Goal: Task Accomplishment & Management: Manage account settings

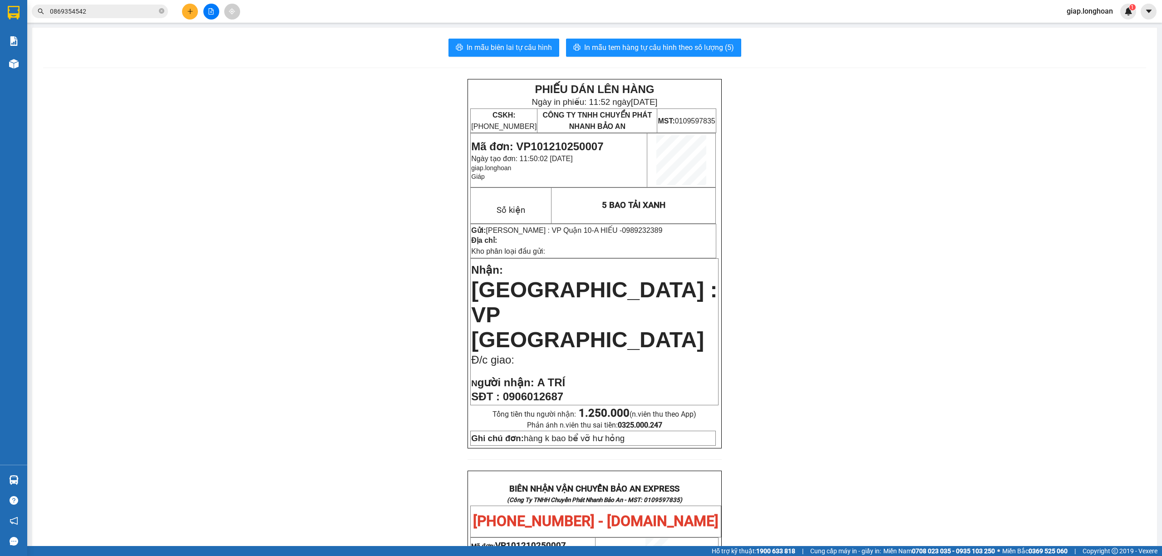
scroll to position [60, 0]
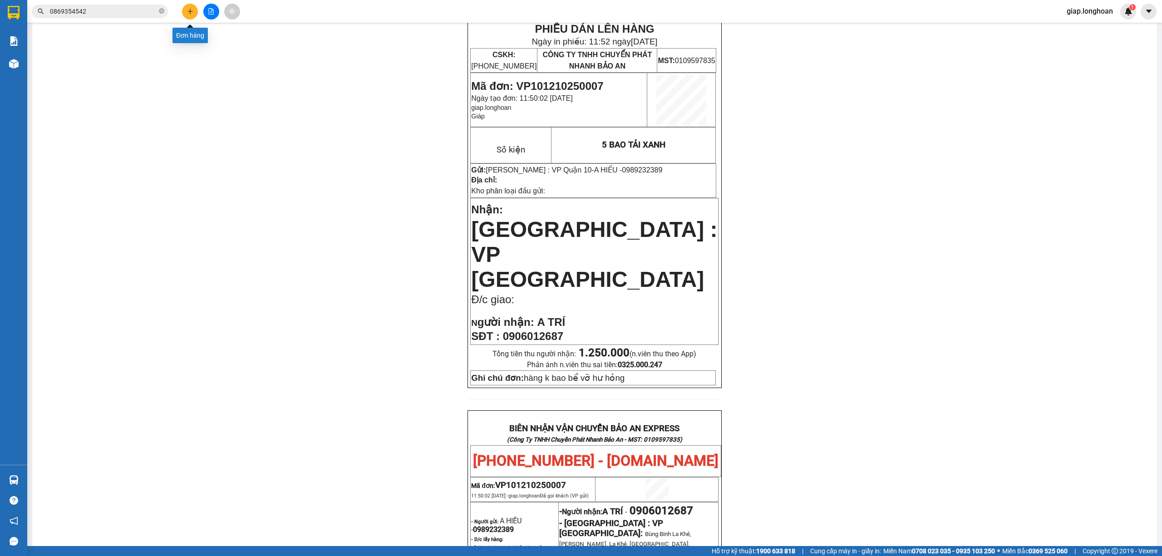
drag, startPoint x: 189, startPoint y: 11, endPoint x: 185, endPoint y: 17, distance: 6.9
click at [185, 17] on button at bounding box center [190, 12] width 16 height 16
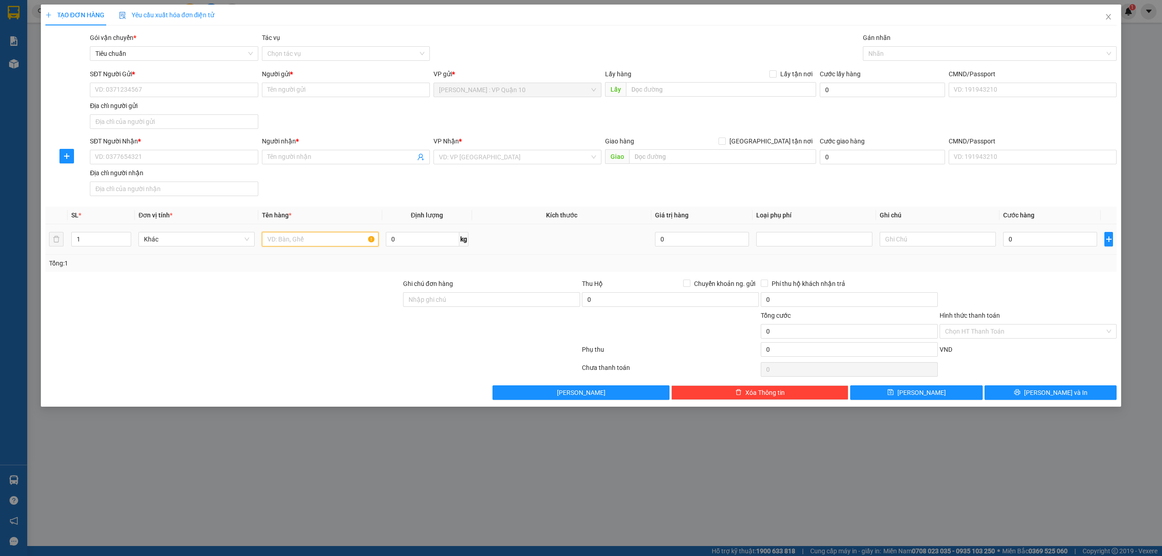
click at [287, 242] on input "text" at bounding box center [320, 239] width 116 height 15
type input "1 HỘP GIẤY NHỎ"
drag, startPoint x: 453, startPoint y: 299, endPoint x: 466, endPoint y: 309, distance: 16.4
click at [453, 299] on input "Ghi chú đơn hàng" at bounding box center [491, 299] width 177 height 15
type input "hàng k bao bể vỡ hư hỏng"
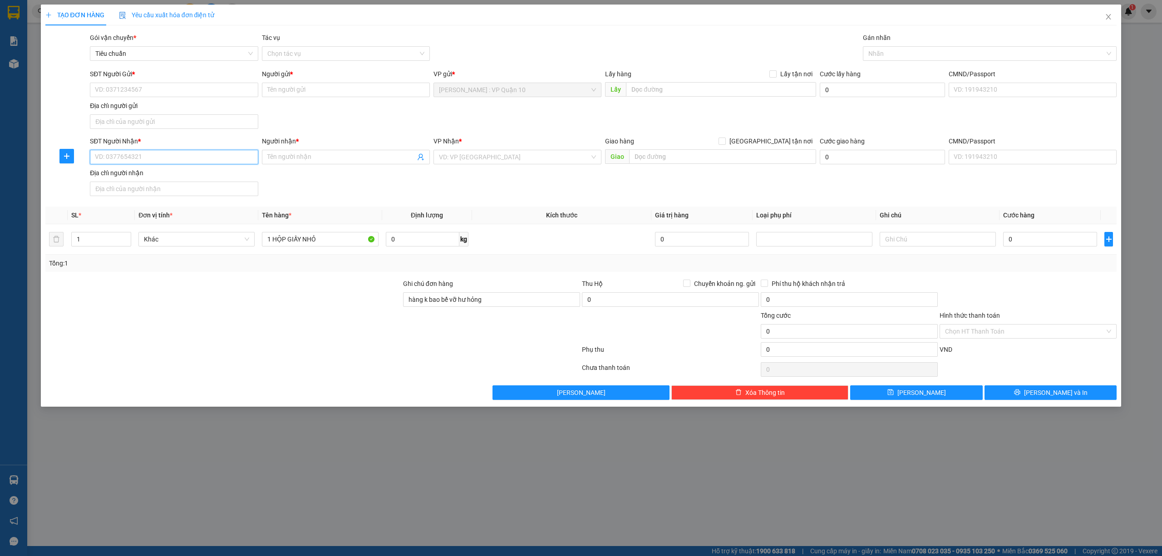
click at [160, 155] on input "SĐT Người Nhận *" at bounding box center [174, 157] width 168 height 15
type input "0389555247"
click at [220, 342] on div at bounding box center [223, 326] width 358 height 32
click at [165, 122] on input "Địa chỉ người gửi" at bounding box center [174, 121] width 168 height 15
click at [160, 155] on input "0389555247" at bounding box center [174, 157] width 168 height 15
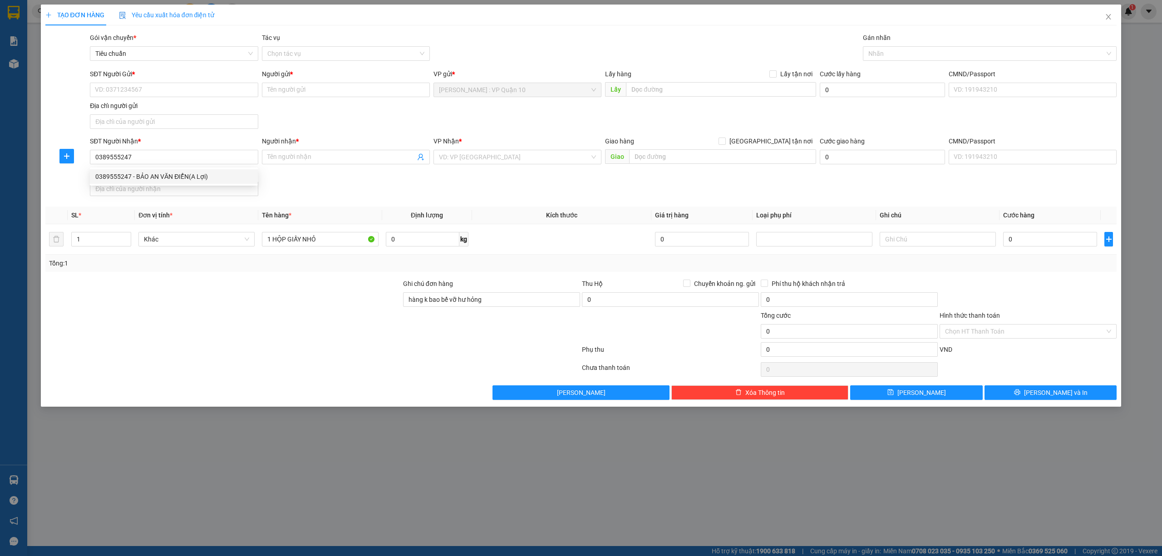
click at [157, 398] on div "Lưu nháp Xóa Thông tin Lưu Lưu và In" at bounding box center [580, 392] width 1073 height 15
click at [145, 93] on input "SĐT Người Gửi *" at bounding box center [174, 90] width 168 height 15
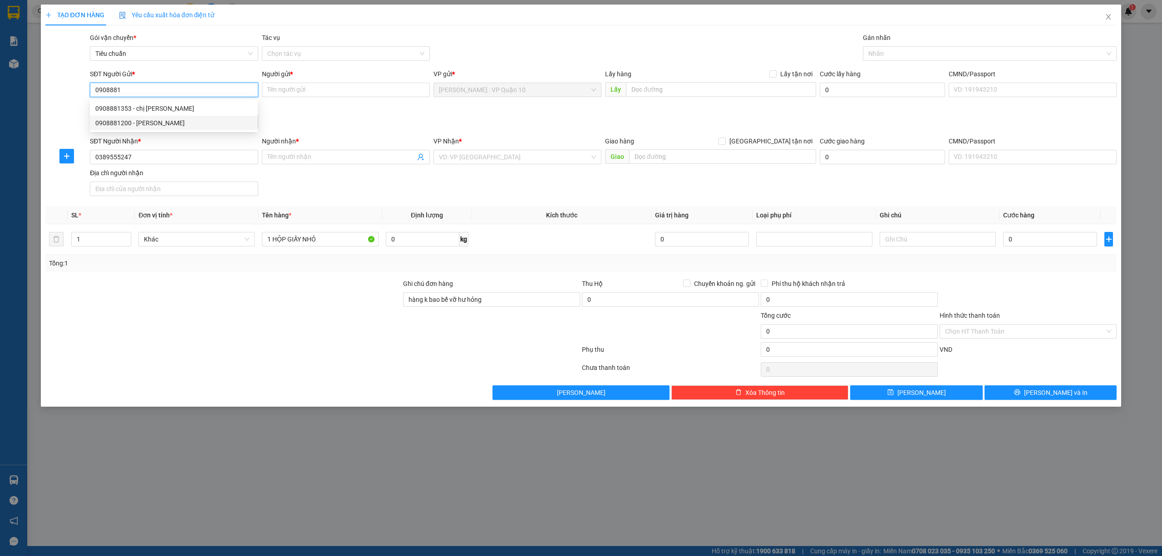
click at [156, 120] on div "0908881200 - bida hưng phát" at bounding box center [173, 123] width 157 height 10
type input "0908881200"
type input "[PERSON_NAME] phát"
type input "0908881200"
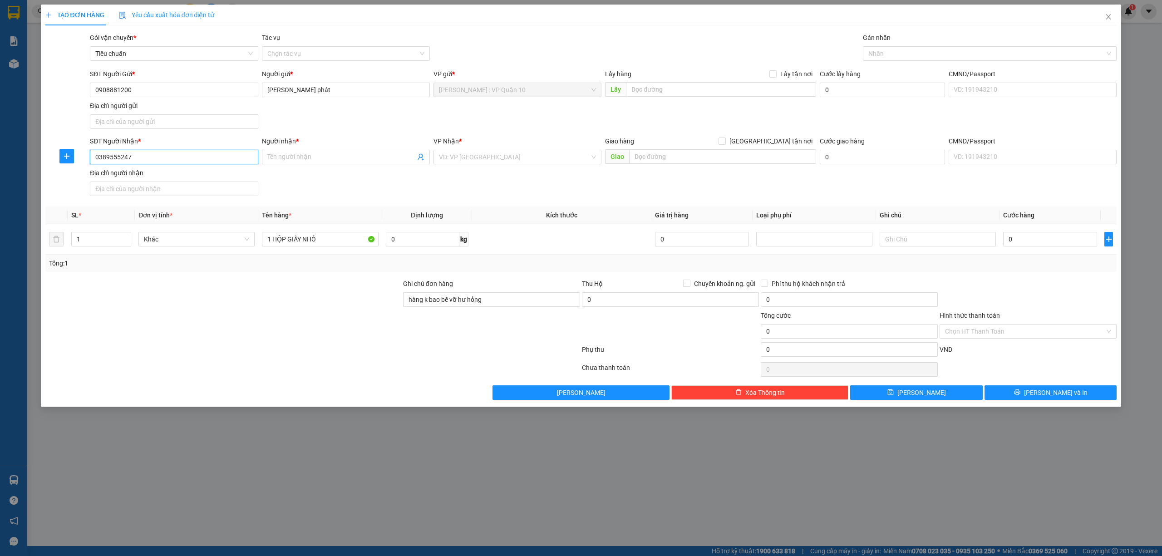
click at [180, 160] on input "0389555247" at bounding box center [174, 157] width 168 height 15
type input "0"
click at [183, 291] on div at bounding box center [223, 295] width 358 height 32
click at [137, 162] on input "SĐT Người Nhận *" at bounding box center [174, 157] width 168 height 15
click at [158, 173] on div "0989122504 - ANH LÂM" at bounding box center [173, 177] width 157 height 10
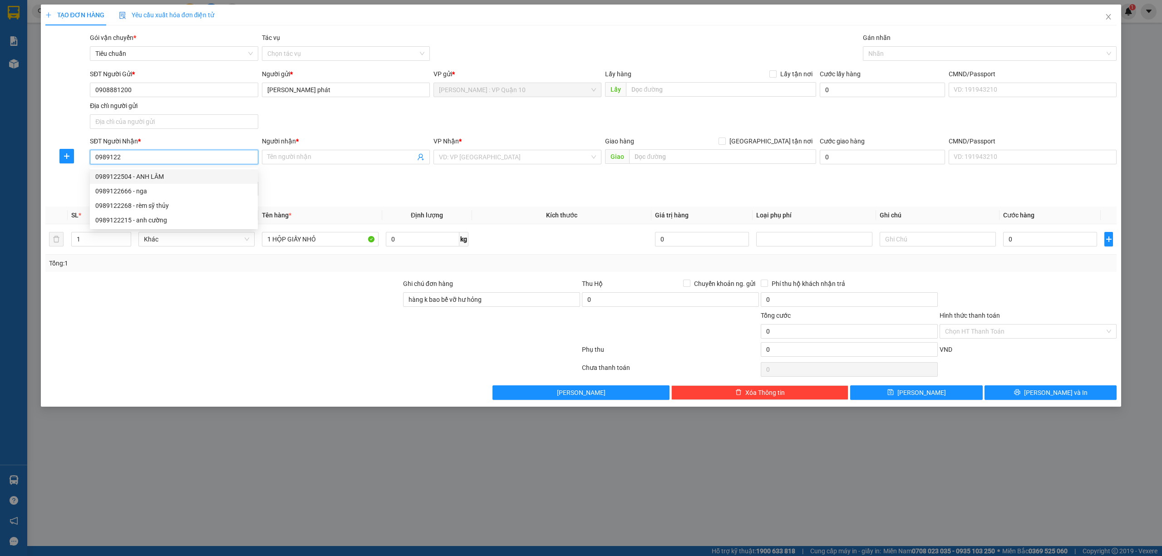
type input "0989122504"
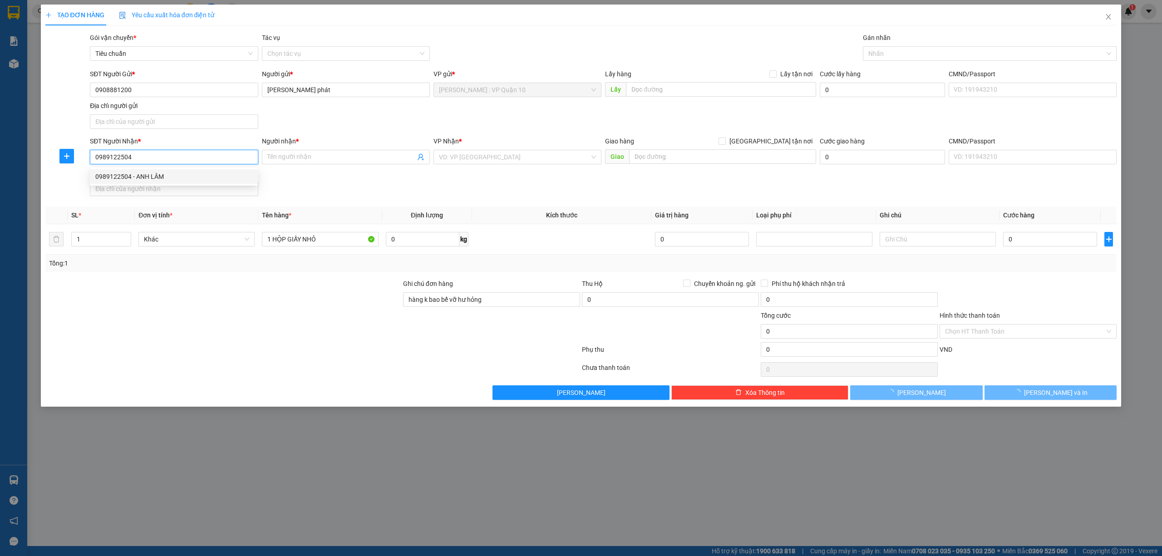
type input "ANH LÂM"
checkbox input "true"
type input "OCAECAN PAVK - GIA LÂM - HÀ NỘI"
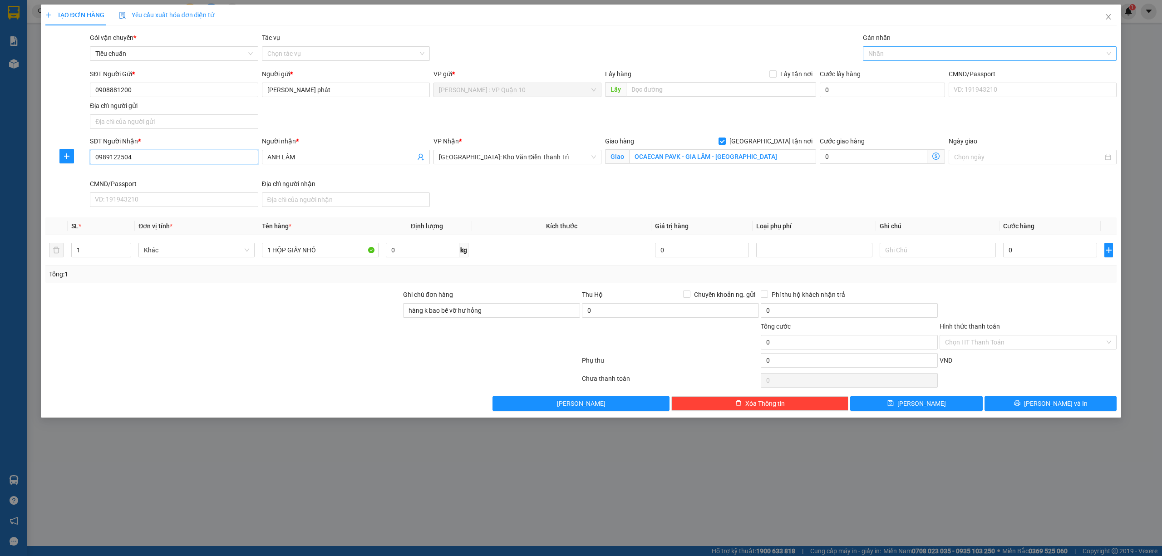
click at [885, 51] on div at bounding box center [985, 53] width 241 height 11
type input "0989122504"
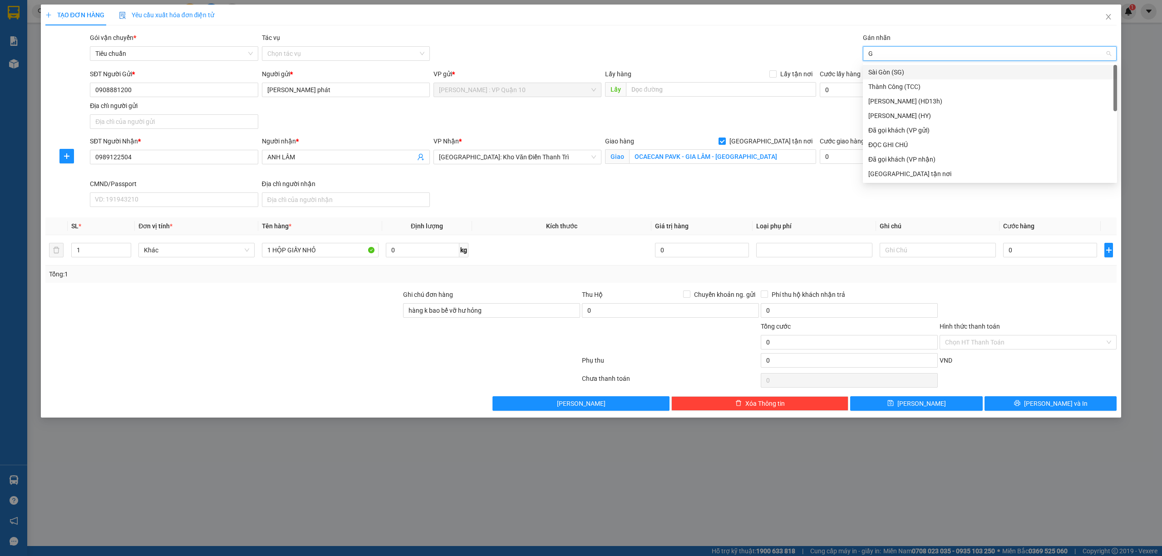
type input "GI"
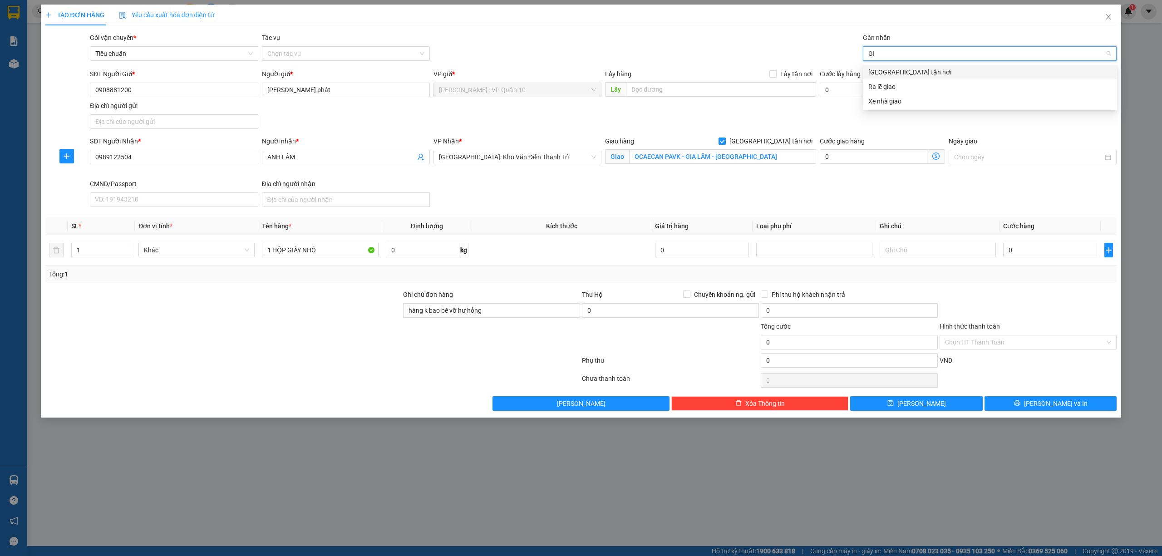
click at [896, 70] on div "[GEOGRAPHIC_DATA] tận nơi" at bounding box center [989, 72] width 243 height 10
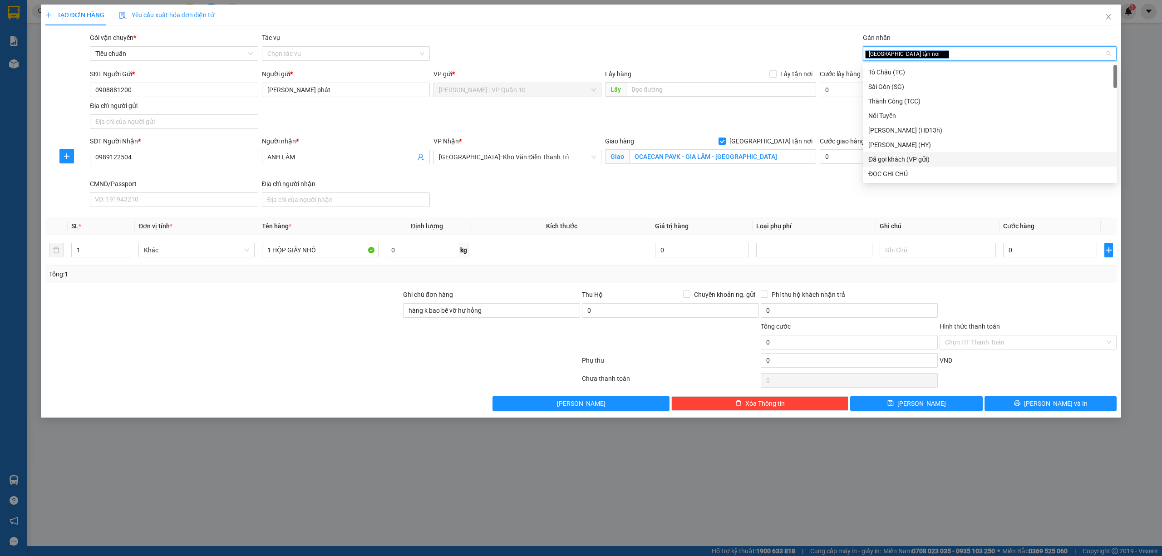
drag, startPoint x: 907, startPoint y: 162, endPoint x: 864, endPoint y: 182, distance: 47.5
click at [906, 162] on div "Đã gọi khách (VP gửi)" at bounding box center [989, 159] width 243 height 10
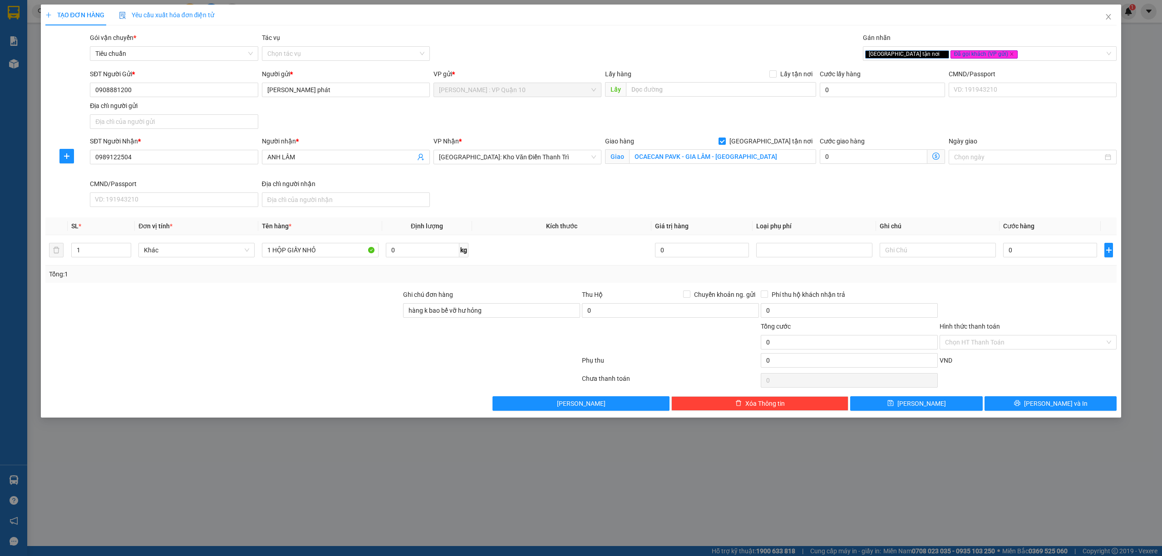
click at [281, 349] on div at bounding box center [223, 337] width 358 height 32
click at [1045, 244] on input "0" at bounding box center [1050, 250] width 94 height 15
type input "10"
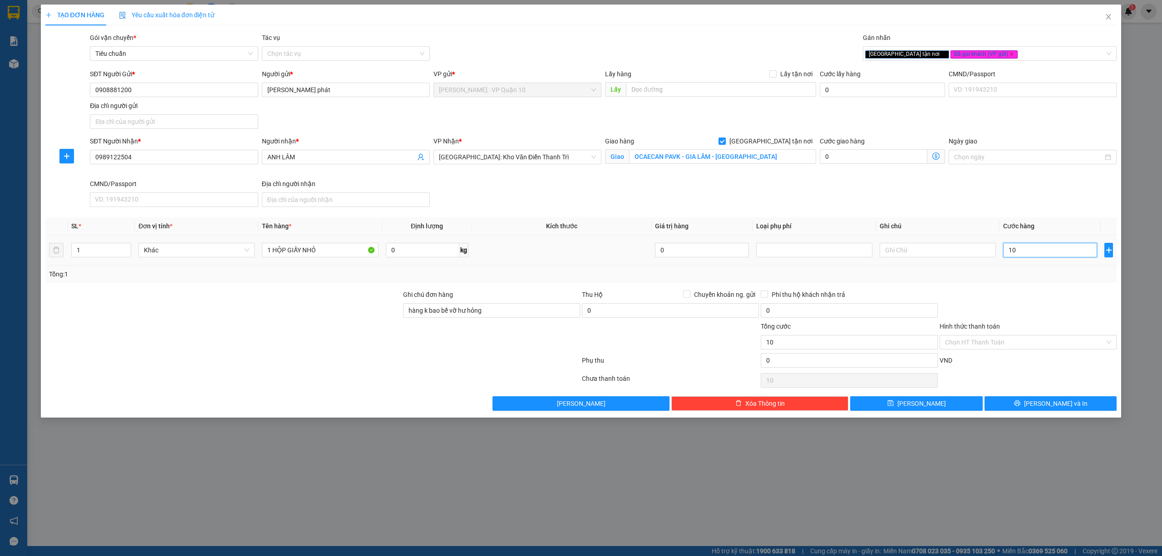
type input "100"
type input "1.000"
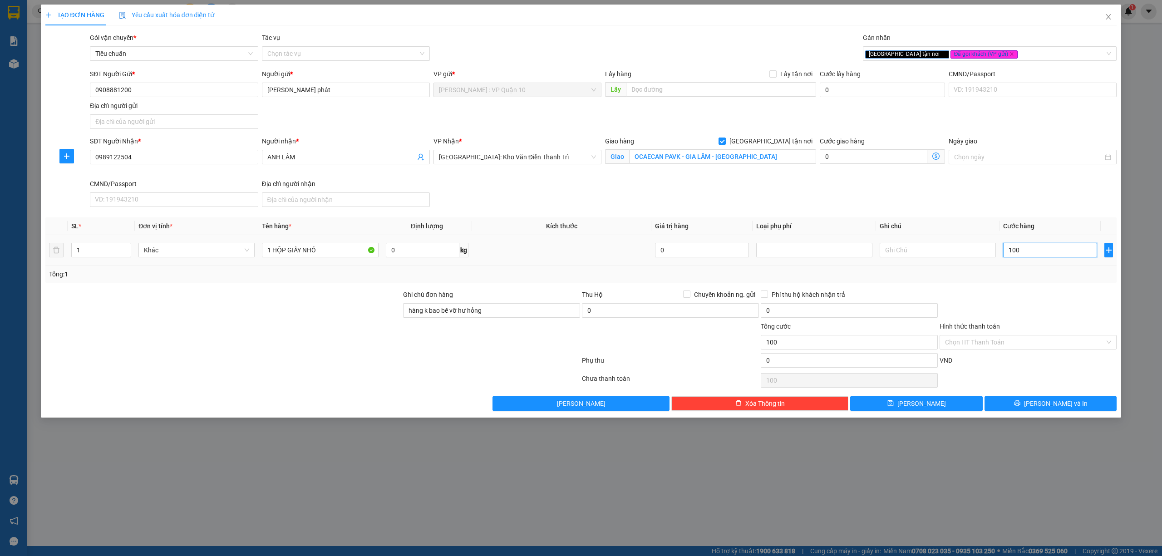
type input "1.000"
type input "10.000"
type input "100.000"
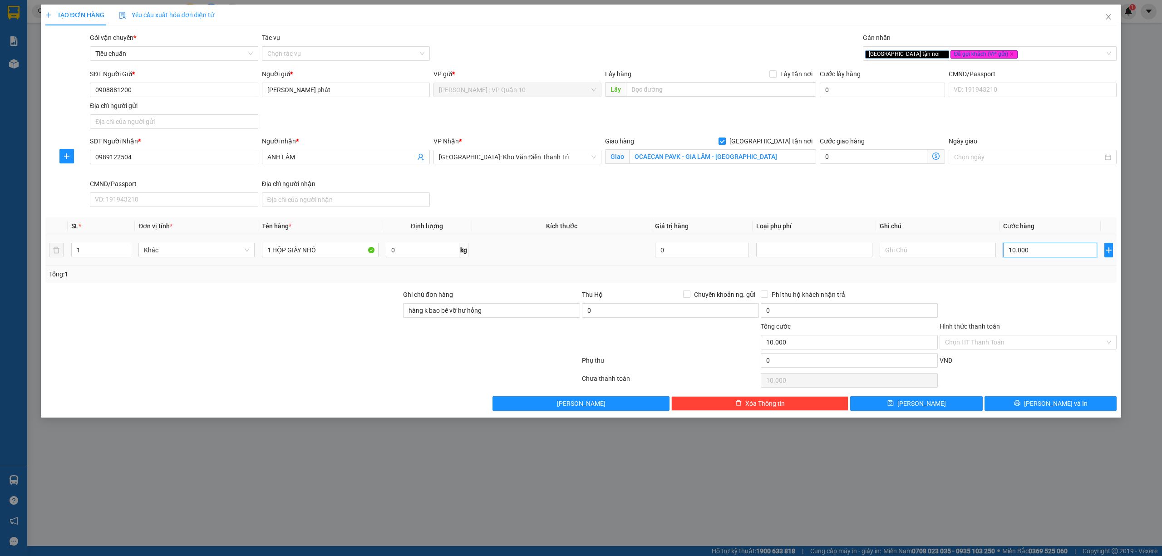
type input "100.000"
click at [1020, 406] on icon "printer" at bounding box center [1017, 403] width 6 height 6
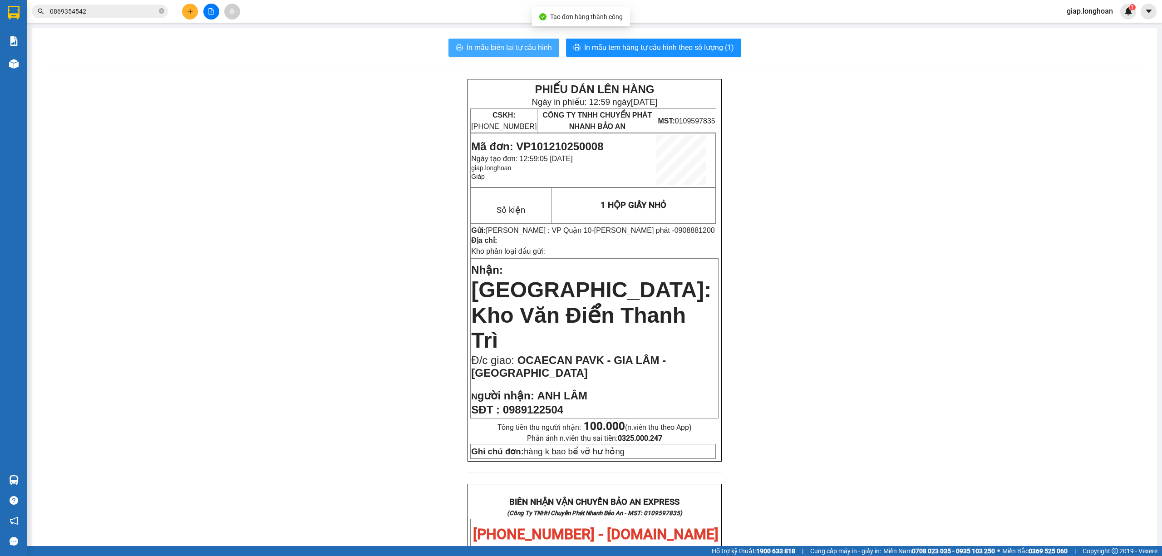
click at [512, 41] on button "In mẫu biên lai tự cấu hình" at bounding box center [503, 48] width 111 height 18
click at [619, 44] on span "In mẫu tem hàng tự cấu hình theo số lượng (1)" at bounding box center [659, 47] width 150 height 11
click at [98, 191] on div "PHIẾU DÁN LÊN HÀNG Ngày in phiếu: 16:16 ngày 11-10-2025 CSKH: 1900.06.88.33 CÔN…" at bounding box center [594, 535] width 1103 height 912
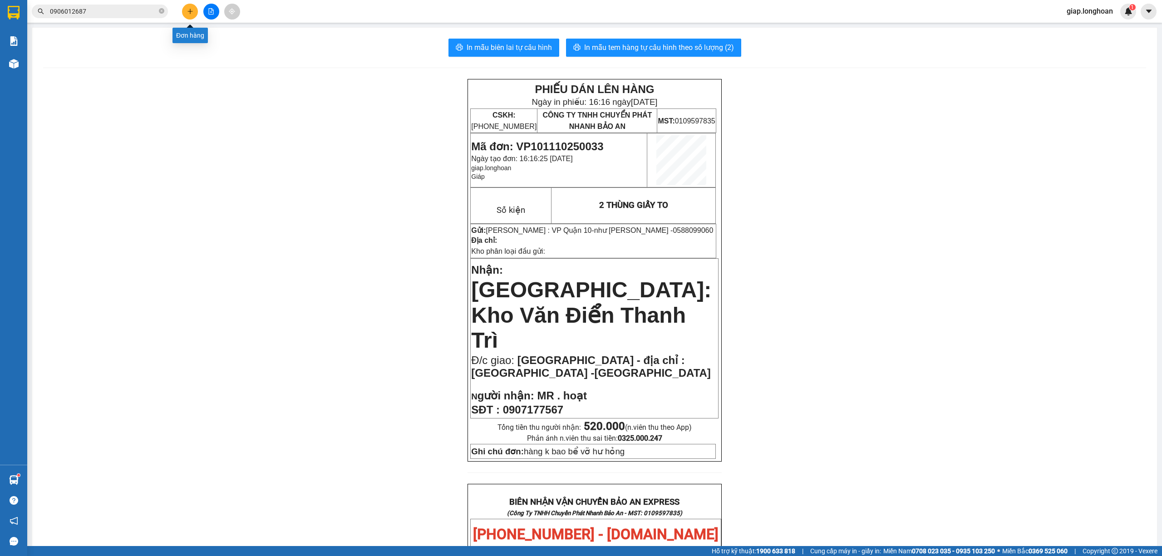
click at [191, 11] on icon "plus" at bounding box center [189, 11] width 5 height 0
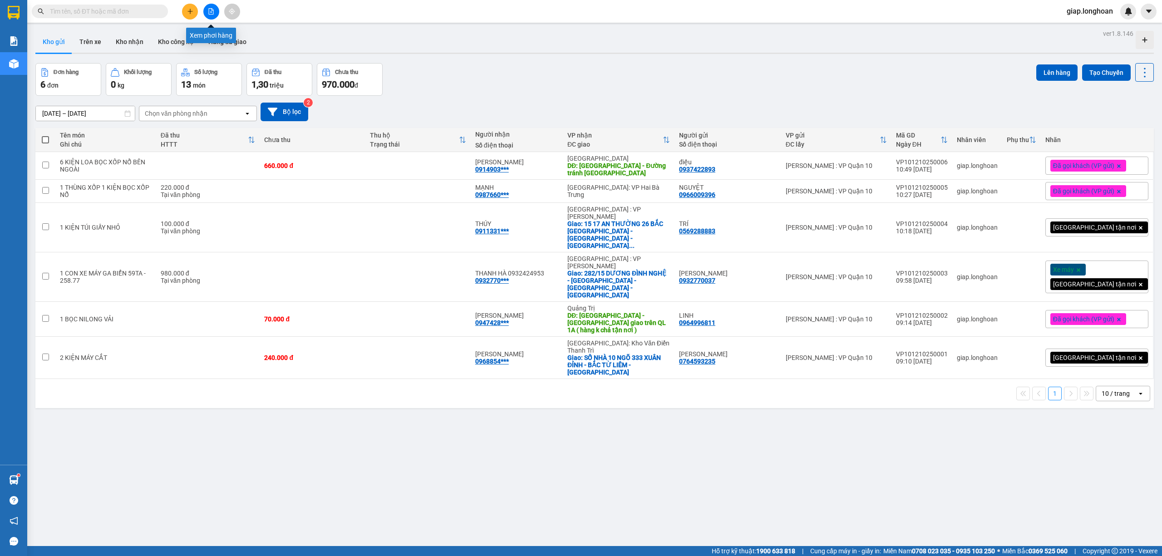
click at [209, 14] on icon "file-add" at bounding box center [211, 11] width 6 height 6
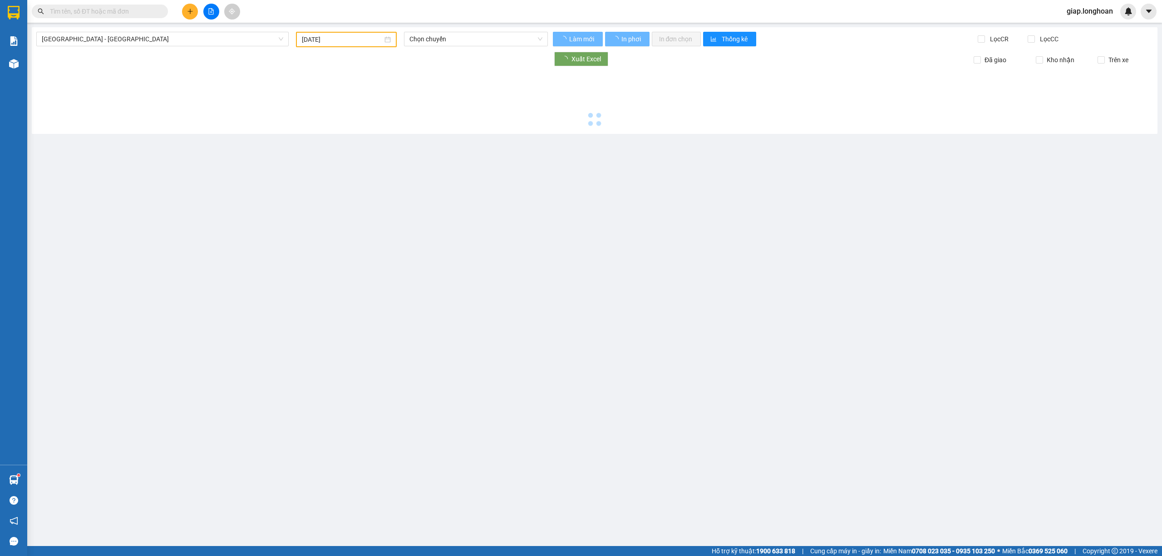
type input "[DATE]"
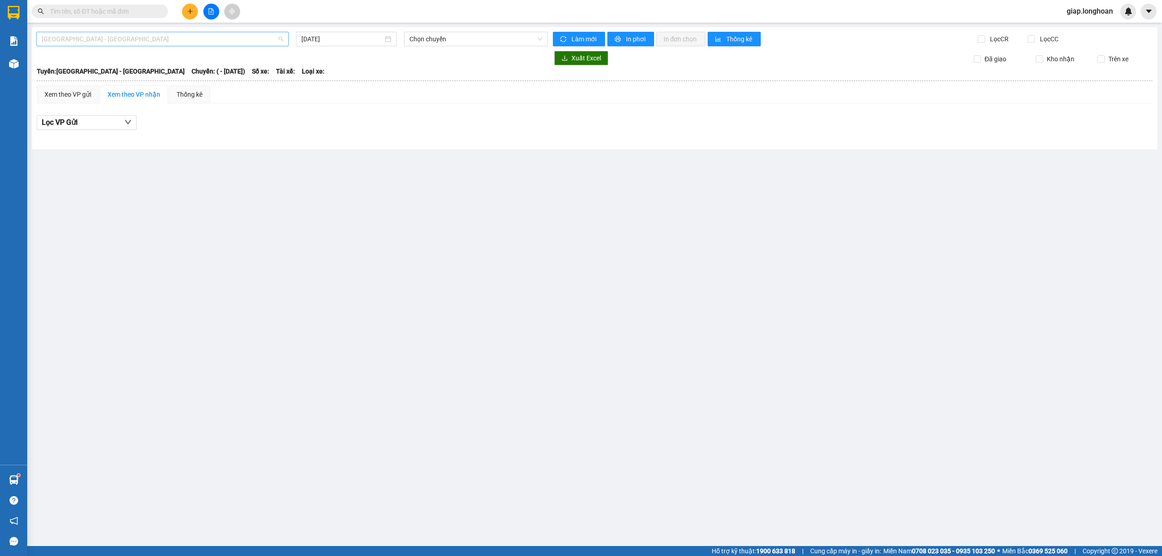
click at [137, 43] on span "[GEOGRAPHIC_DATA] - [GEOGRAPHIC_DATA]" at bounding box center [162, 39] width 241 height 14
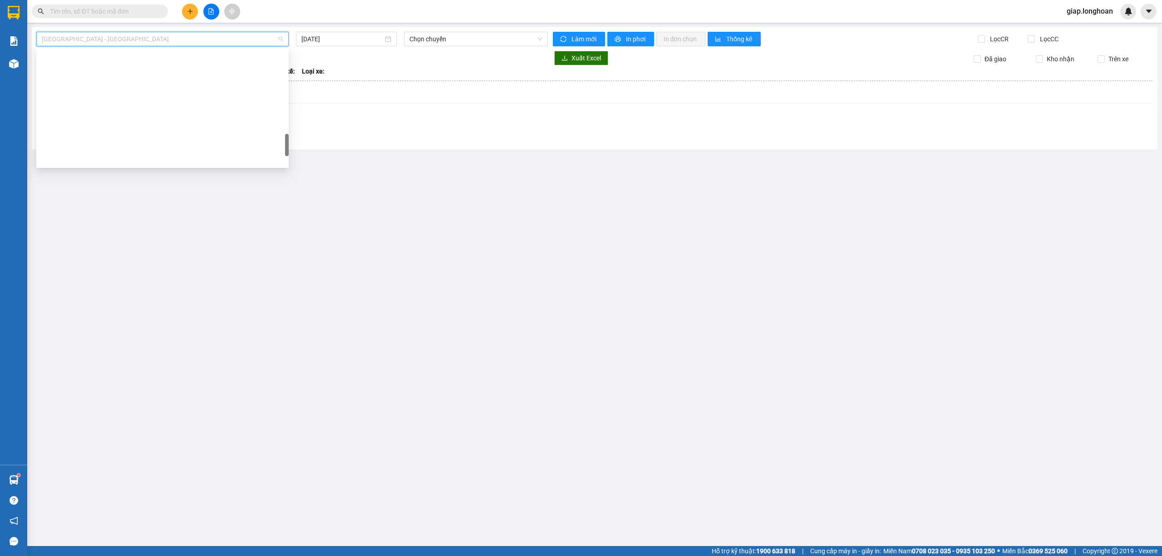
scroll to position [639, 0]
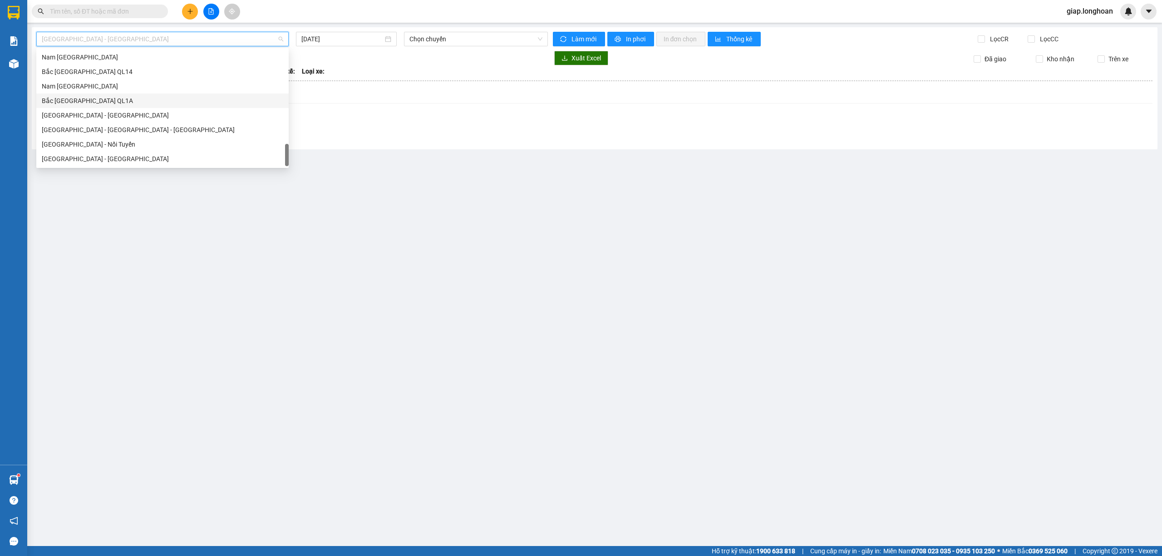
click at [113, 101] on div "Bắc [GEOGRAPHIC_DATA] QL1A" at bounding box center [162, 101] width 241 height 10
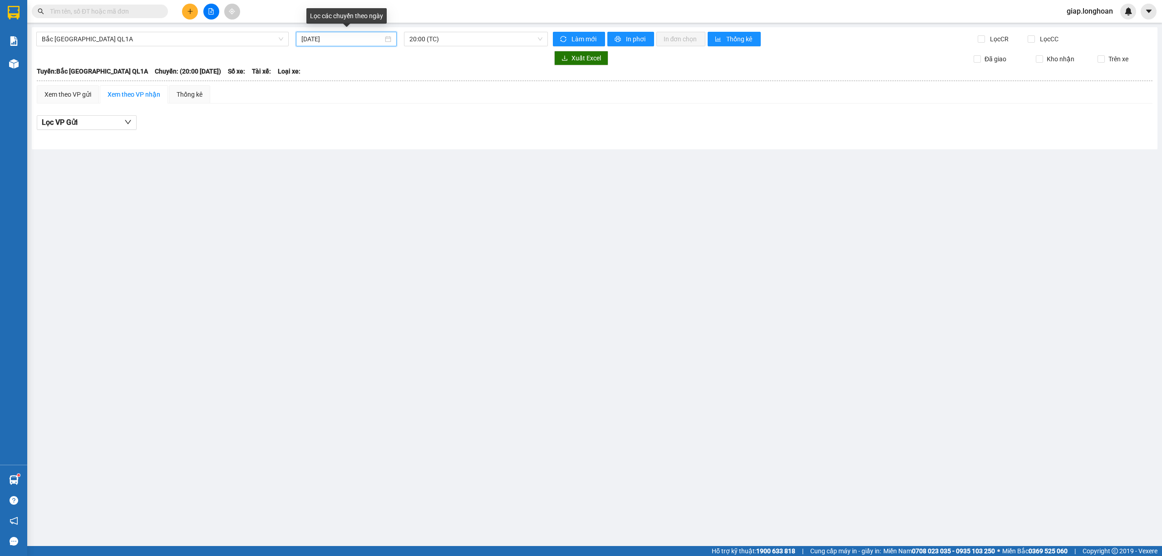
click at [309, 37] on input "[DATE]" at bounding box center [342, 39] width 82 height 10
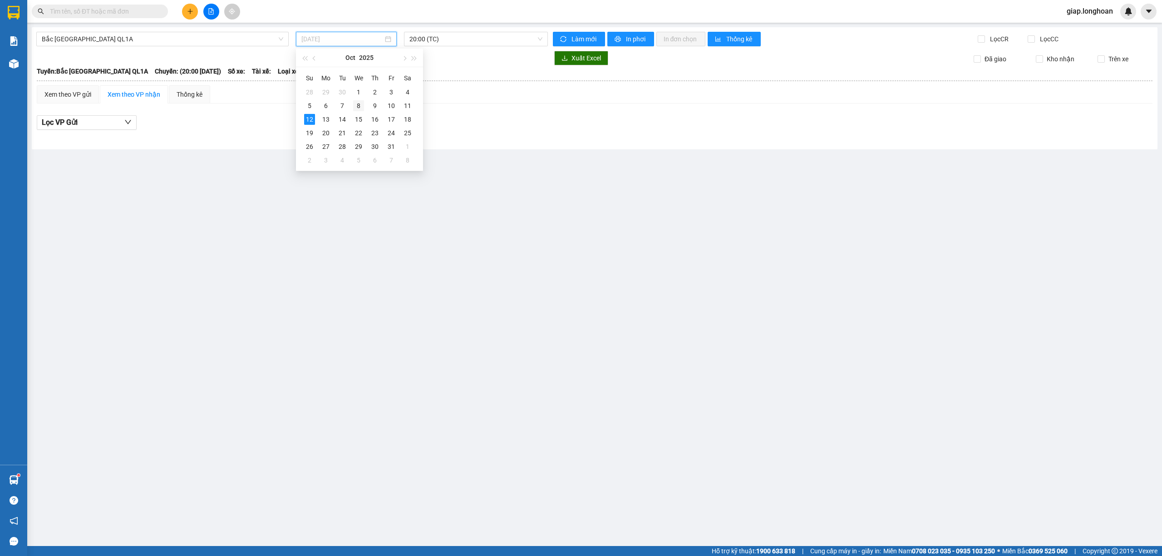
click at [357, 100] on div "8" at bounding box center [358, 105] width 11 height 11
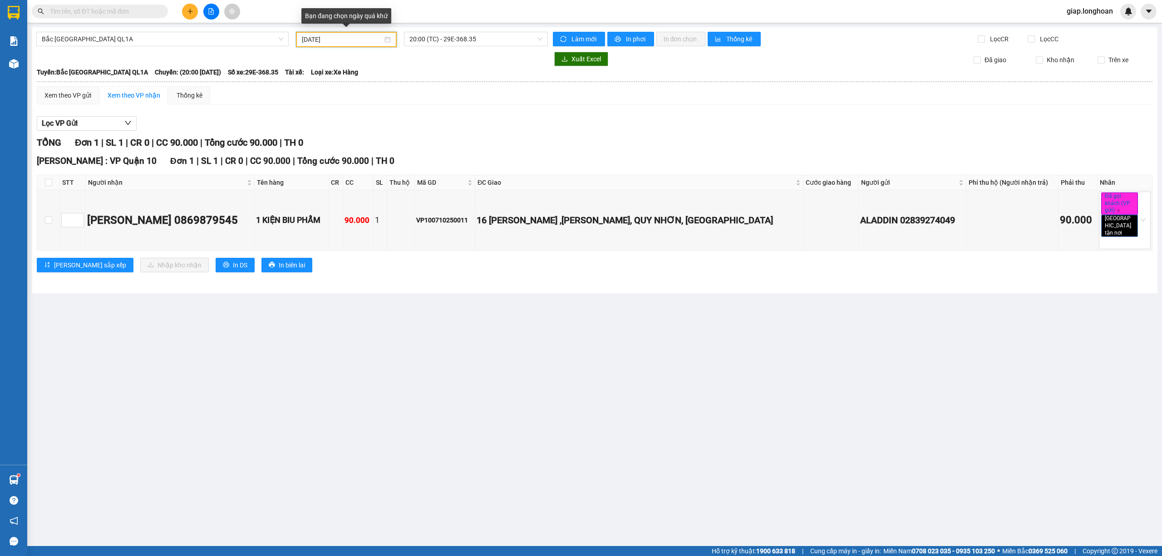
click at [311, 36] on input "[DATE]" at bounding box center [342, 39] width 81 height 10
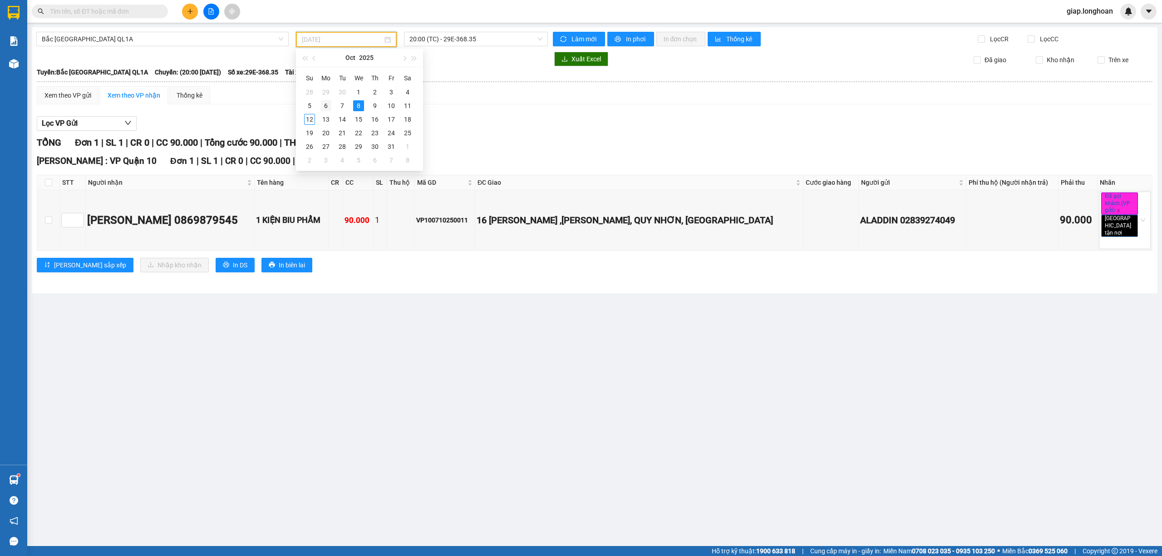
click at [329, 102] on div "6" at bounding box center [325, 105] width 11 height 11
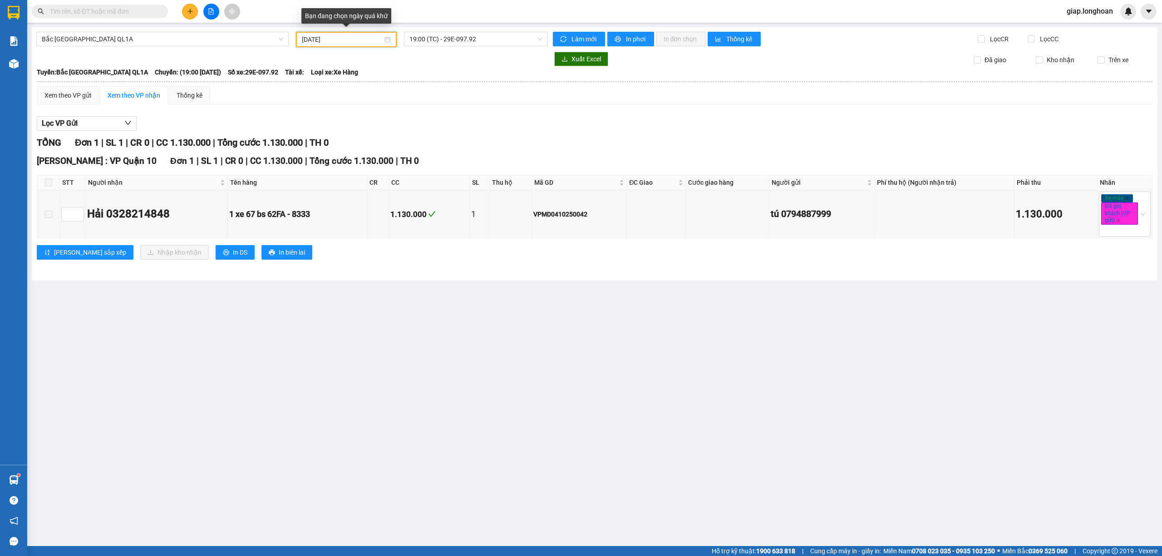
click at [315, 41] on input "[DATE]" at bounding box center [342, 39] width 81 height 10
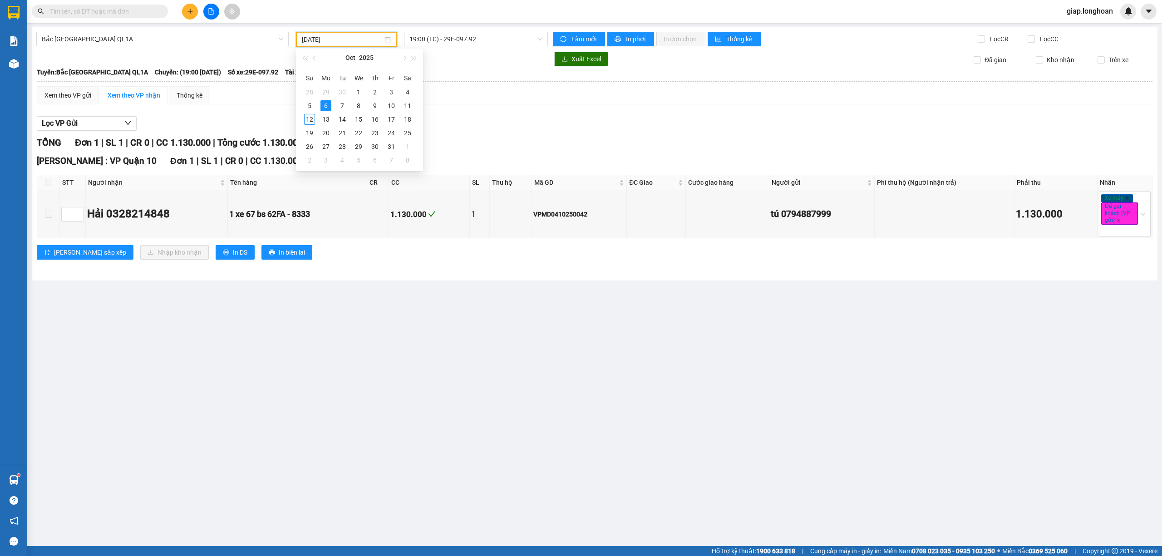
click at [327, 354] on main "[GEOGRAPHIC_DATA] QL1A [DATE] 19:00 (TC) - 29E-097.92 Làm mới In phơi In đơn ch…" at bounding box center [581, 273] width 1162 height 546
click at [454, 40] on span "19:00 (TC) - 29E-097.92" at bounding box center [475, 39] width 133 height 14
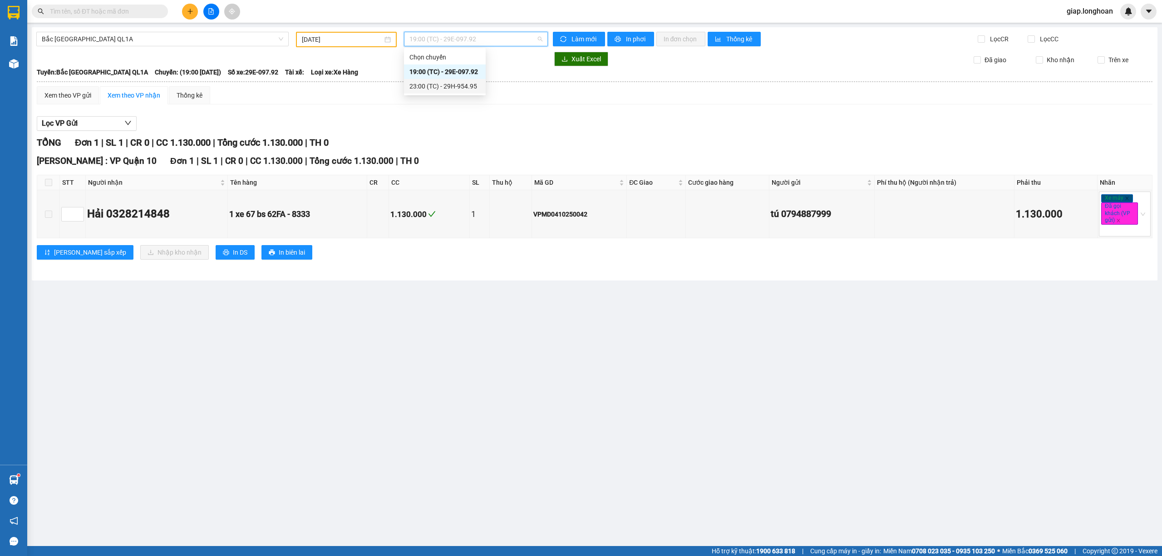
click at [454, 84] on div "23:00 (TC) - 29H-954.95" at bounding box center [444, 86] width 71 height 10
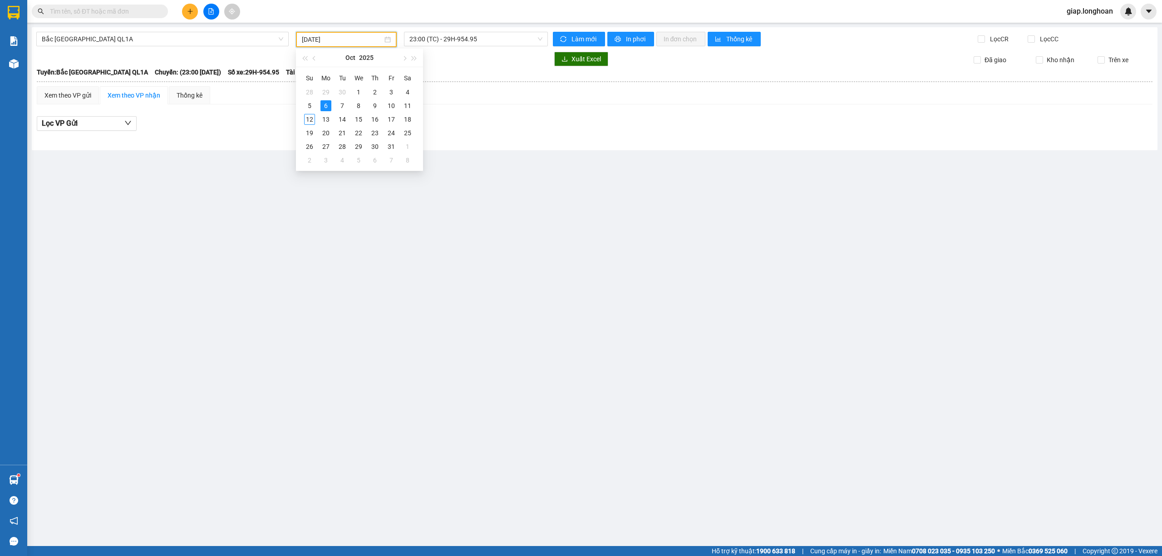
click at [309, 39] on input "[DATE]" at bounding box center [342, 39] width 81 height 10
click at [340, 104] on div "7" at bounding box center [342, 105] width 11 height 11
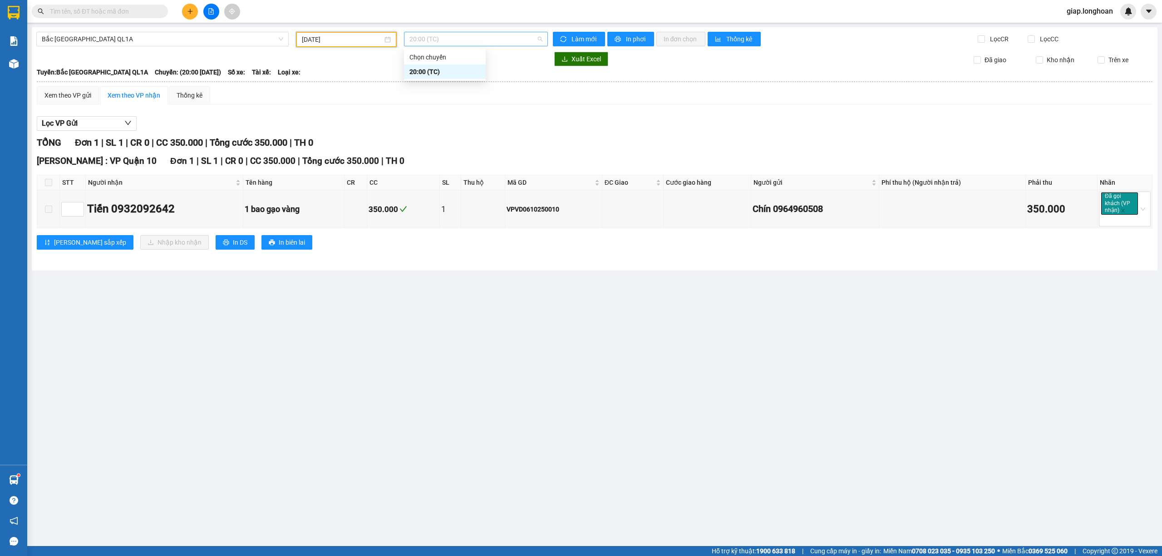
click at [443, 39] on span "20:00 (TC)" at bounding box center [475, 39] width 133 height 14
click at [306, 37] on input "[DATE]" at bounding box center [342, 39] width 81 height 10
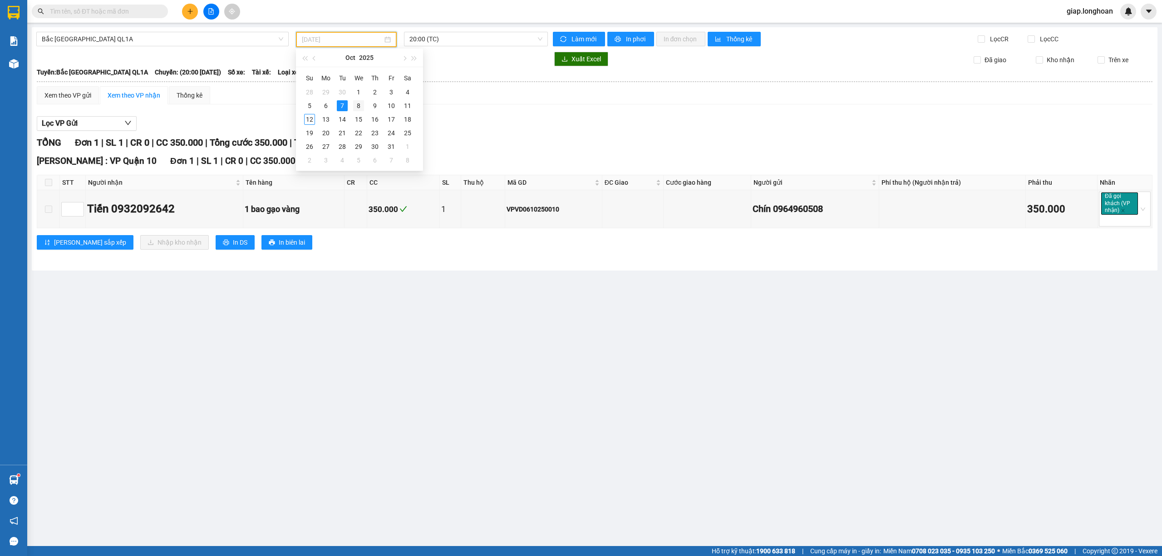
click at [362, 102] on div "8" at bounding box center [358, 105] width 11 height 11
type input "[DATE]"
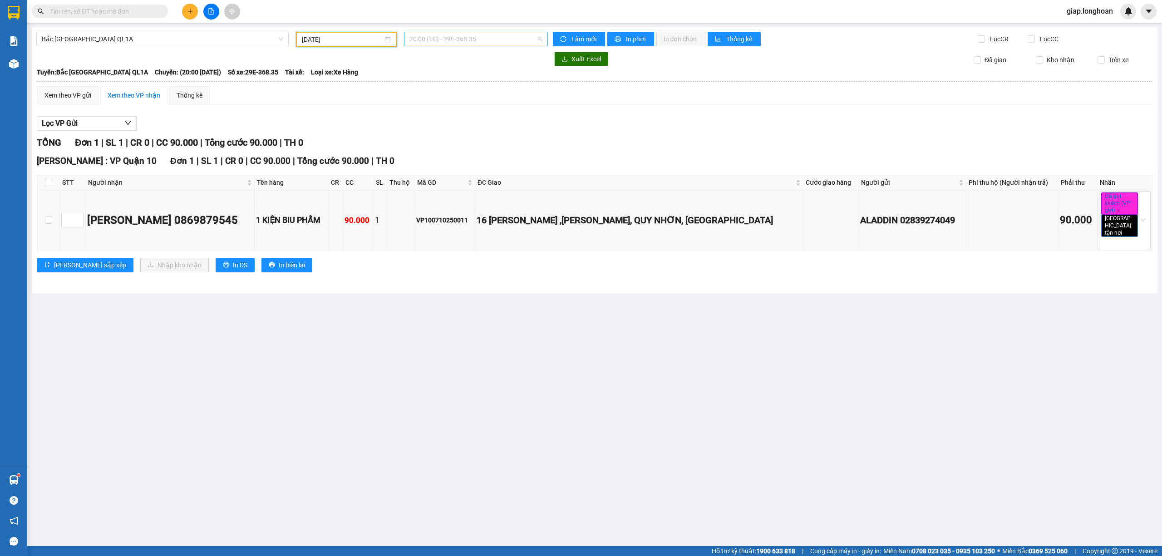
click at [489, 40] on span "20:00 (TC) - 29E-368.35" at bounding box center [475, 39] width 133 height 14
click at [48, 180] on input "checkbox" at bounding box center [48, 182] width 7 height 7
checkbox input "true"
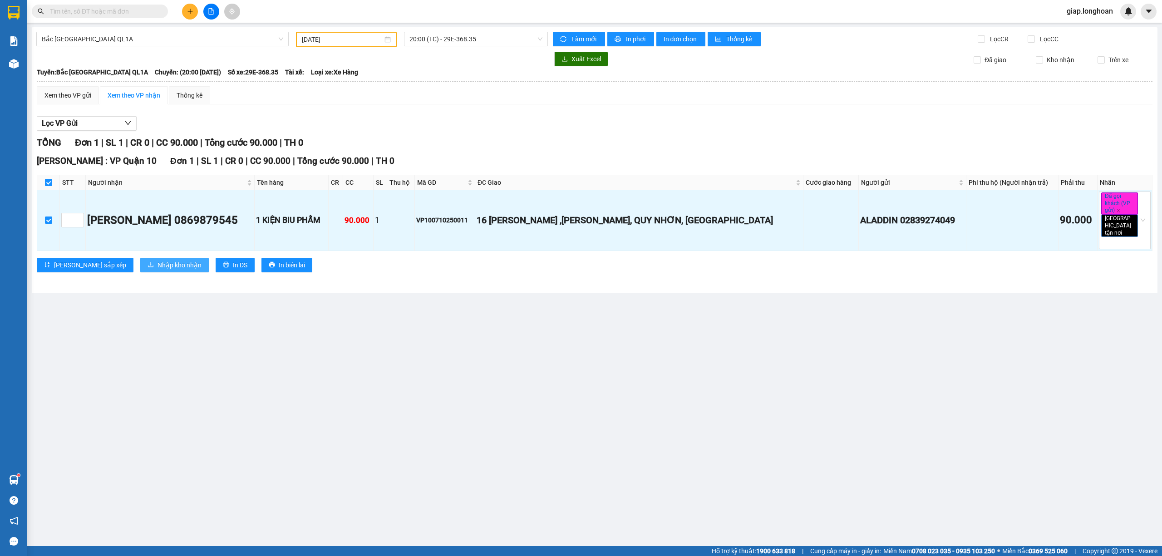
click at [157, 261] on span "Nhập kho nhận" at bounding box center [179, 265] width 44 height 10
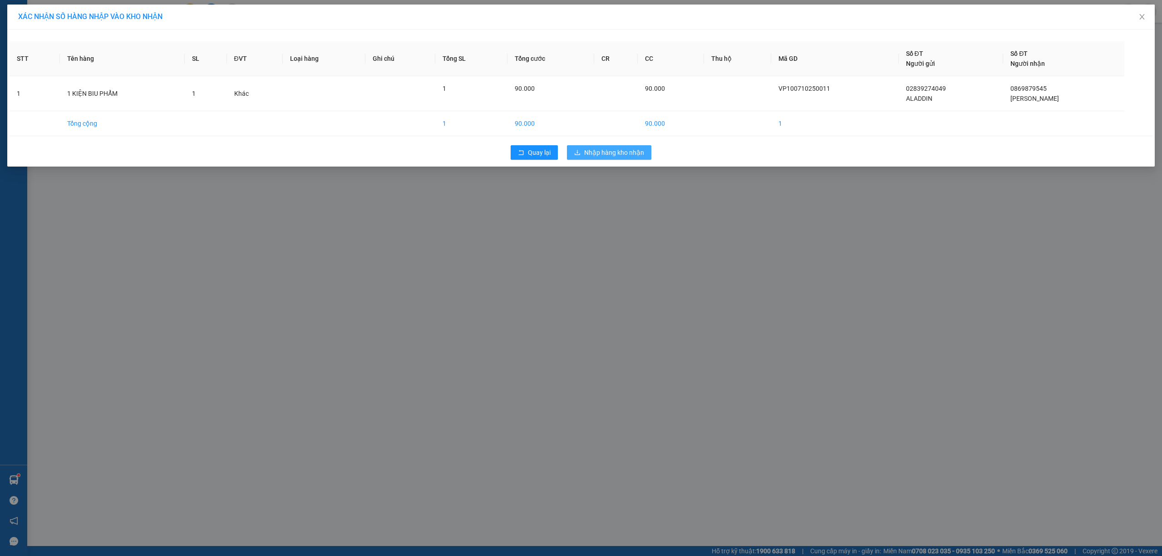
click at [611, 149] on span "Nhập hàng kho nhận" at bounding box center [614, 152] width 60 height 10
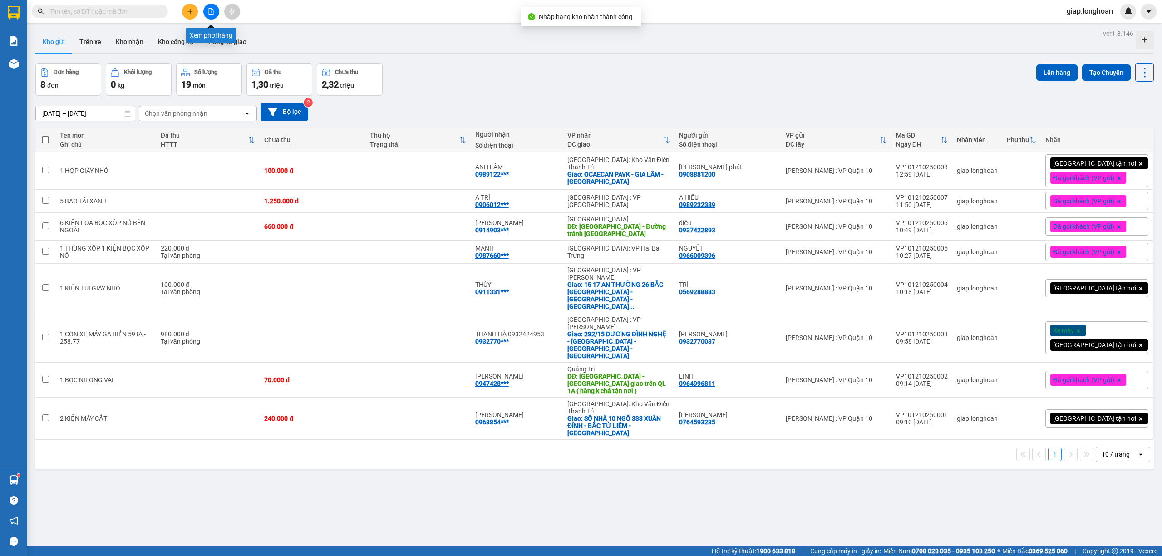
click at [215, 8] on button at bounding box center [211, 12] width 16 height 16
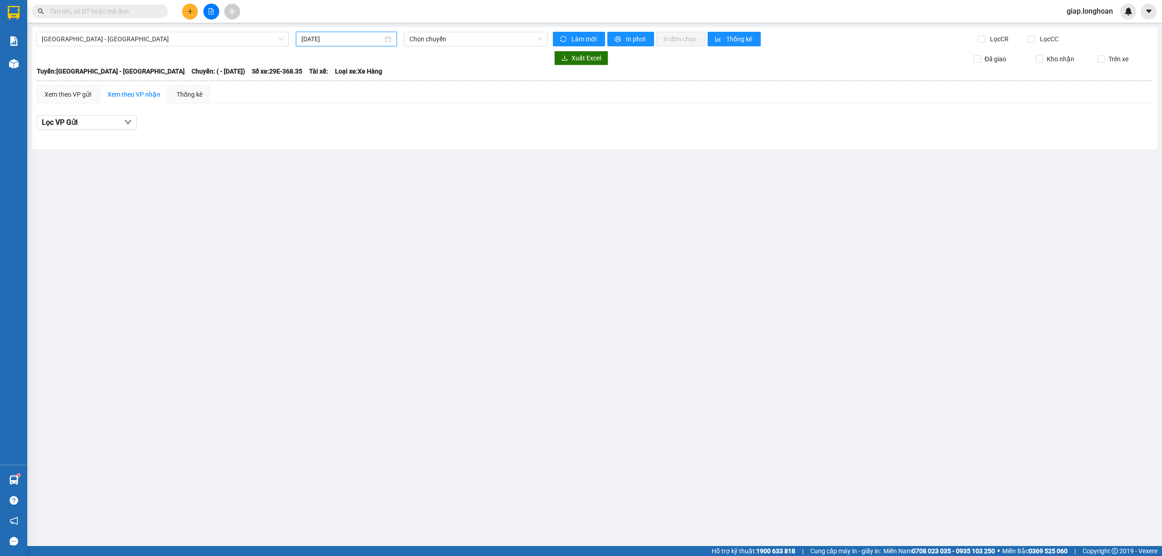
click at [309, 38] on input "[DATE]" at bounding box center [342, 39] width 82 height 10
click at [356, 102] on div "8" at bounding box center [358, 105] width 11 height 11
click at [452, 41] on span "23:00 (TC)" at bounding box center [475, 39] width 133 height 14
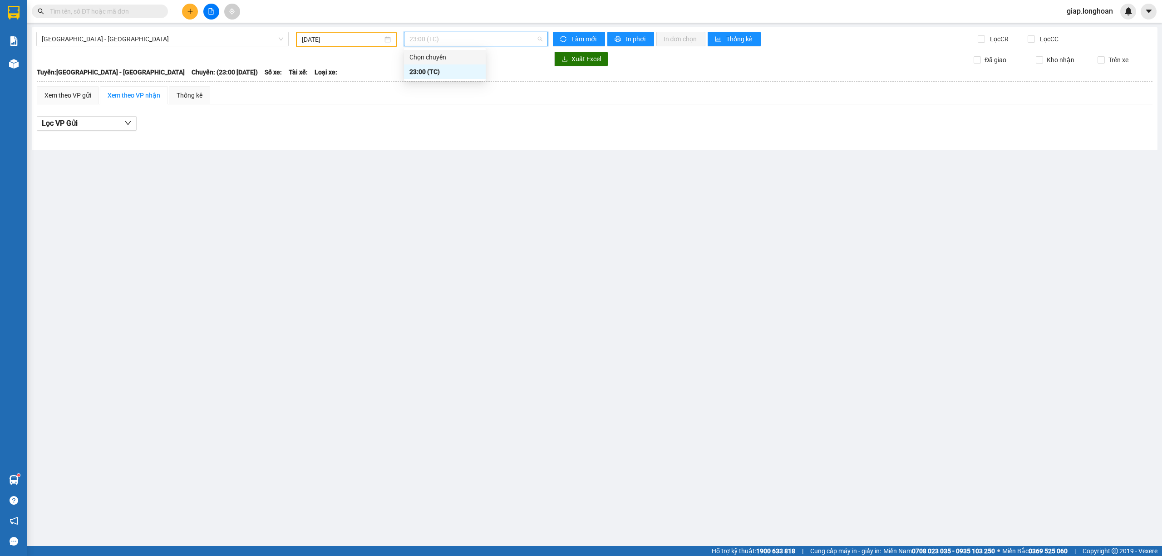
click at [310, 39] on input "[DATE]" at bounding box center [342, 39] width 81 height 10
click at [451, 40] on span "23:00 (TC)" at bounding box center [475, 39] width 133 height 14
click at [309, 39] on input "[DATE]" at bounding box center [342, 39] width 81 height 10
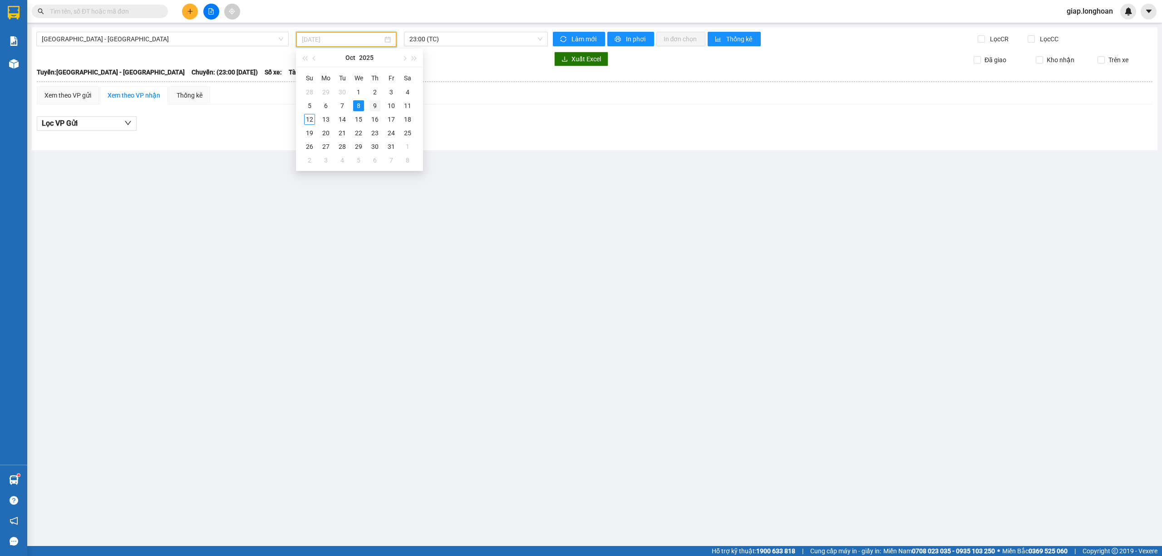
click at [374, 105] on div "9" at bounding box center [374, 105] width 11 height 11
drag, startPoint x: 304, startPoint y: 38, endPoint x: 307, endPoint y: 43, distance: 5.5
click at [304, 39] on input "[DATE]" at bounding box center [342, 39] width 81 height 10
click at [358, 106] on div "8" at bounding box center [358, 105] width 11 height 11
type input "[DATE]"
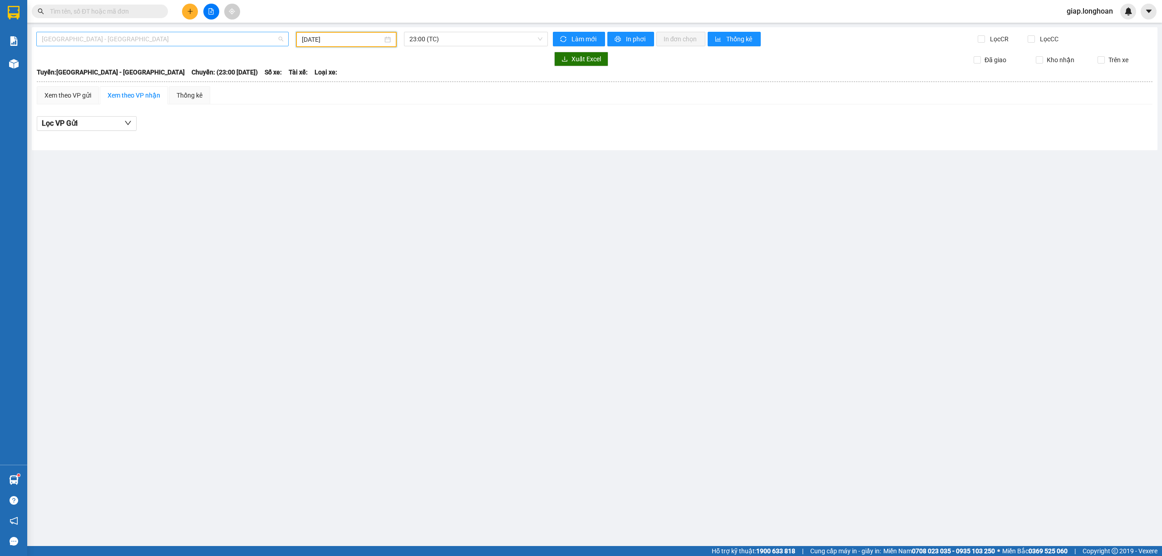
click at [109, 38] on span "[GEOGRAPHIC_DATA] - [GEOGRAPHIC_DATA]" at bounding box center [162, 39] width 241 height 14
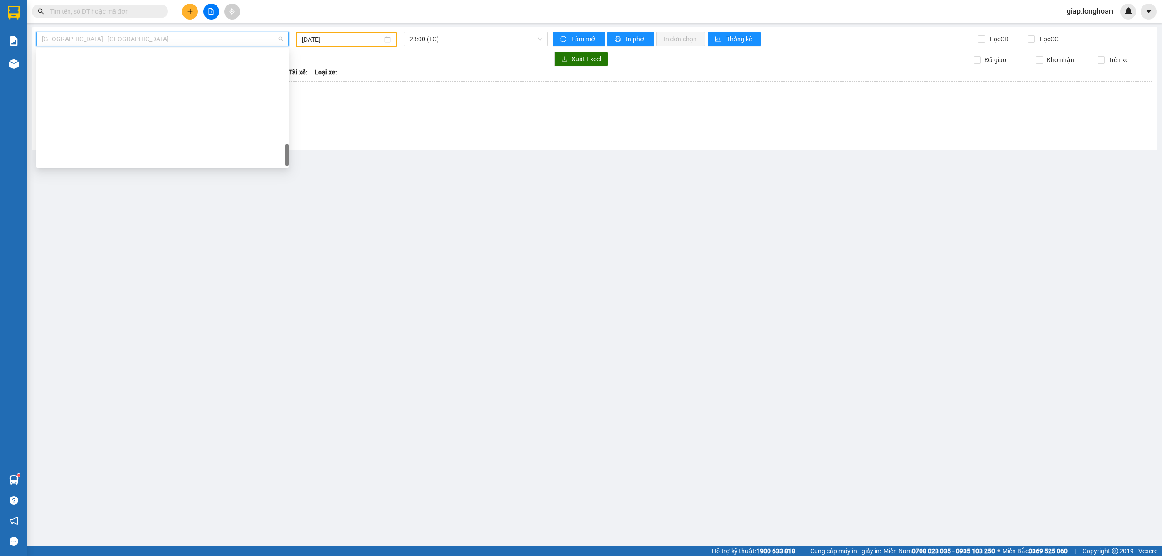
scroll to position [628, 0]
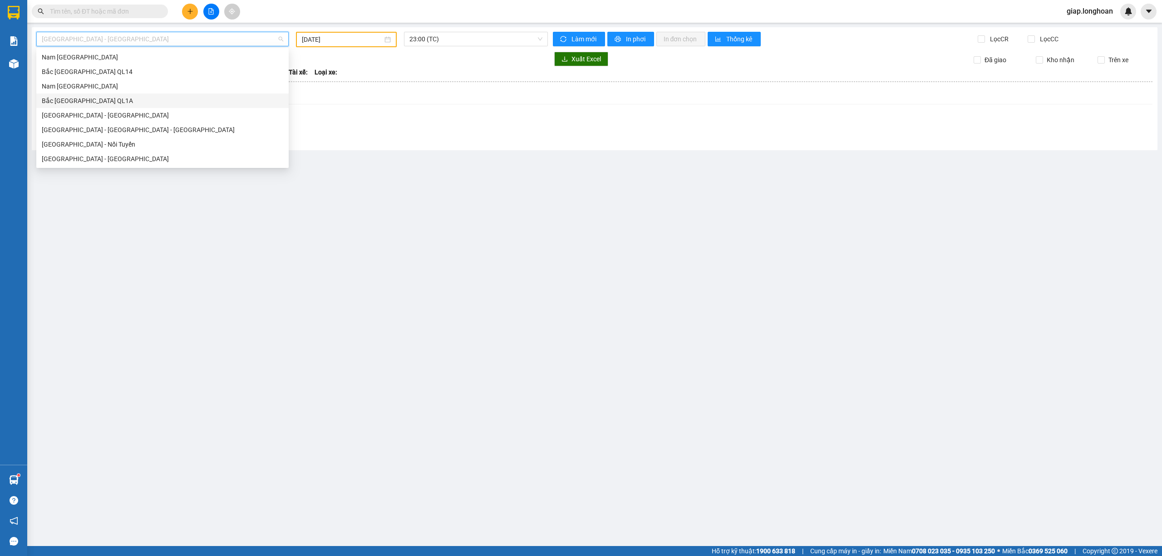
click at [104, 98] on div "Bắc [GEOGRAPHIC_DATA] QL1A" at bounding box center [162, 101] width 241 height 10
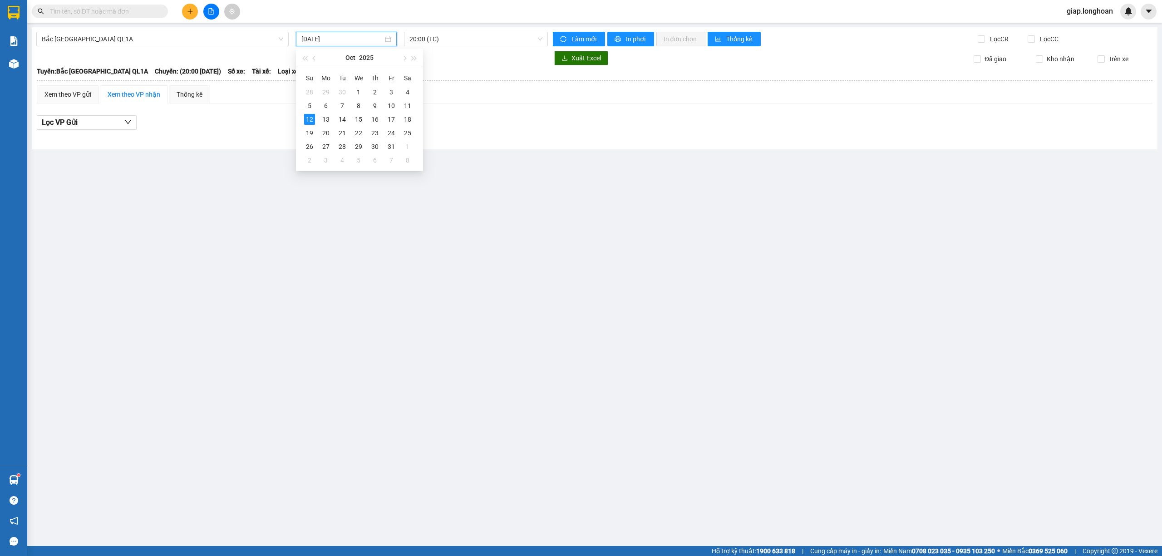
click at [311, 39] on input "[DATE]" at bounding box center [342, 39] width 82 height 10
click at [360, 100] on div "8" at bounding box center [358, 105] width 11 height 11
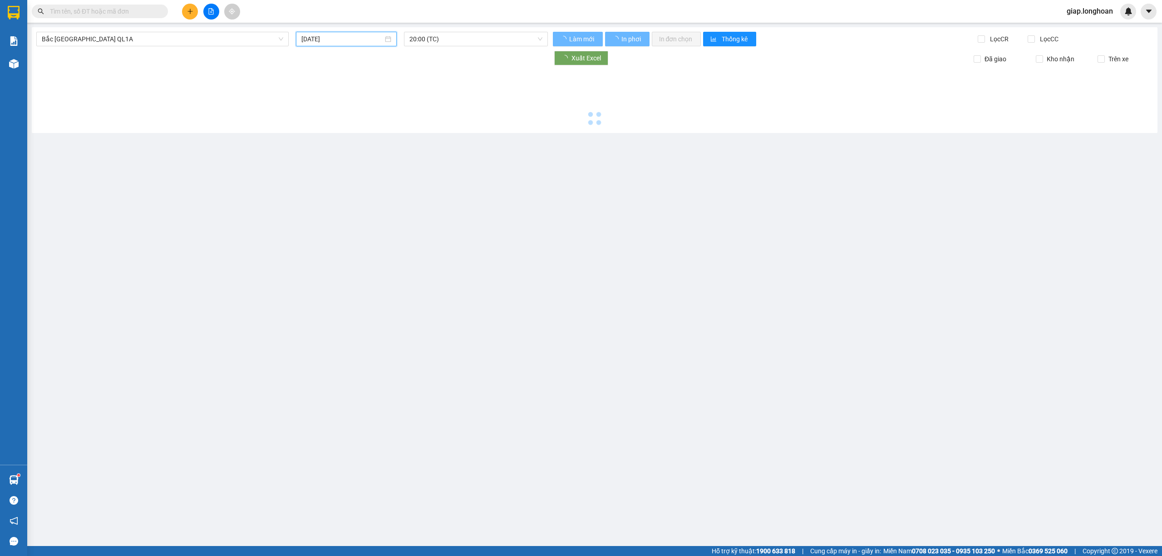
type input "[DATE]"
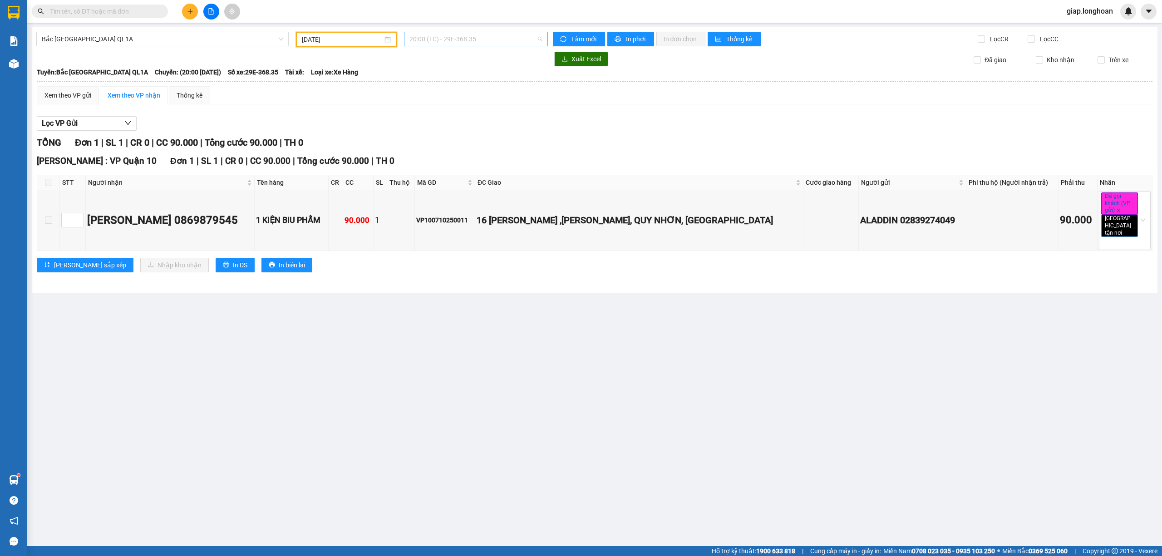
click at [449, 36] on span "20:00 (TC) - 29E-368.35" at bounding box center [475, 39] width 133 height 14
click at [464, 86] on div "23:00 (TC) - 29K-107.57" at bounding box center [444, 86] width 71 height 10
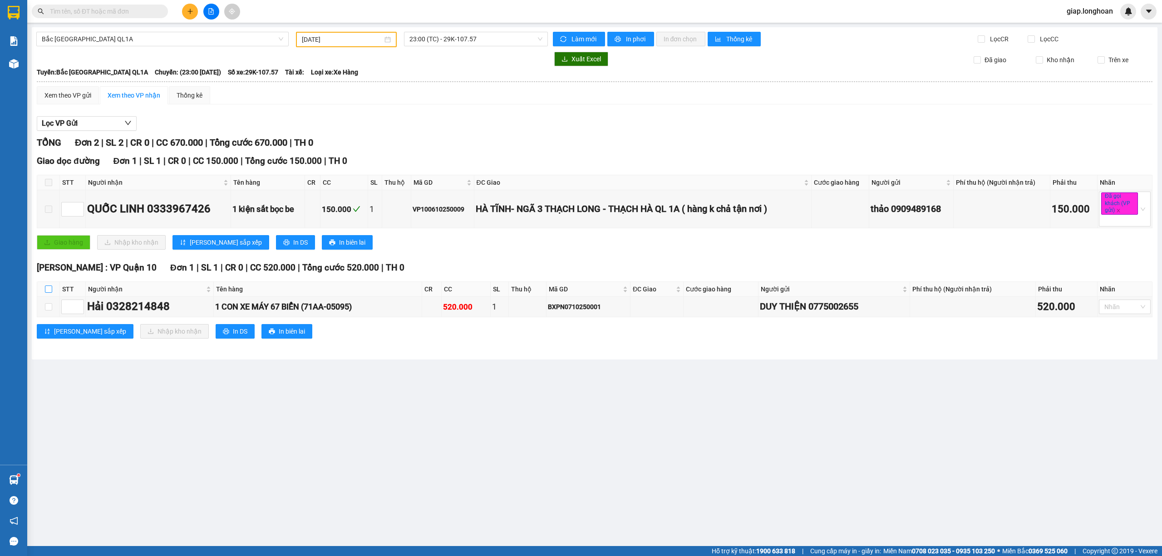
click at [48, 289] on input "checkbox" at bounding box center [48, 288] width 7 height 7
checkbox input "true"
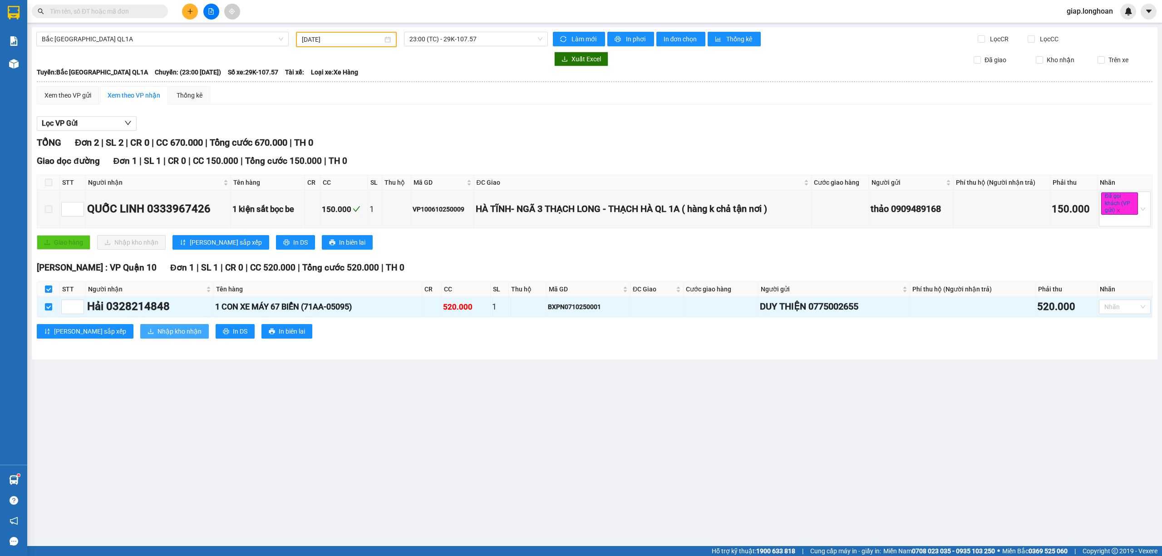
click at [157, 333] on span "Nhập kho nhận" at bounding box center [179, 331] width 44 height 10
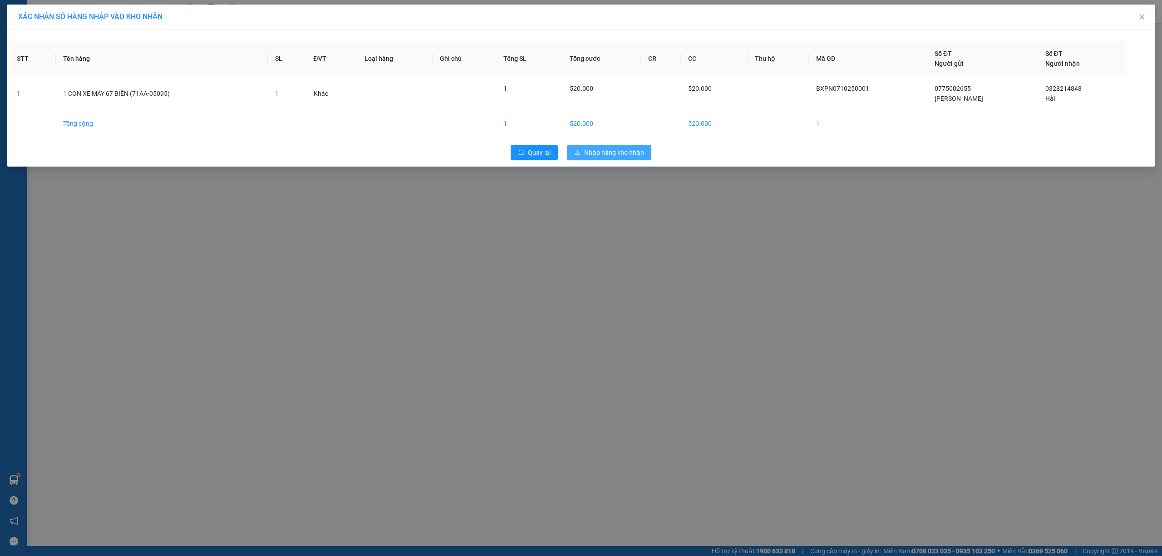
click at [614, 157] on span "Nhập hàng kho nhận" at bounding box center [614, 152] width 60 height 10
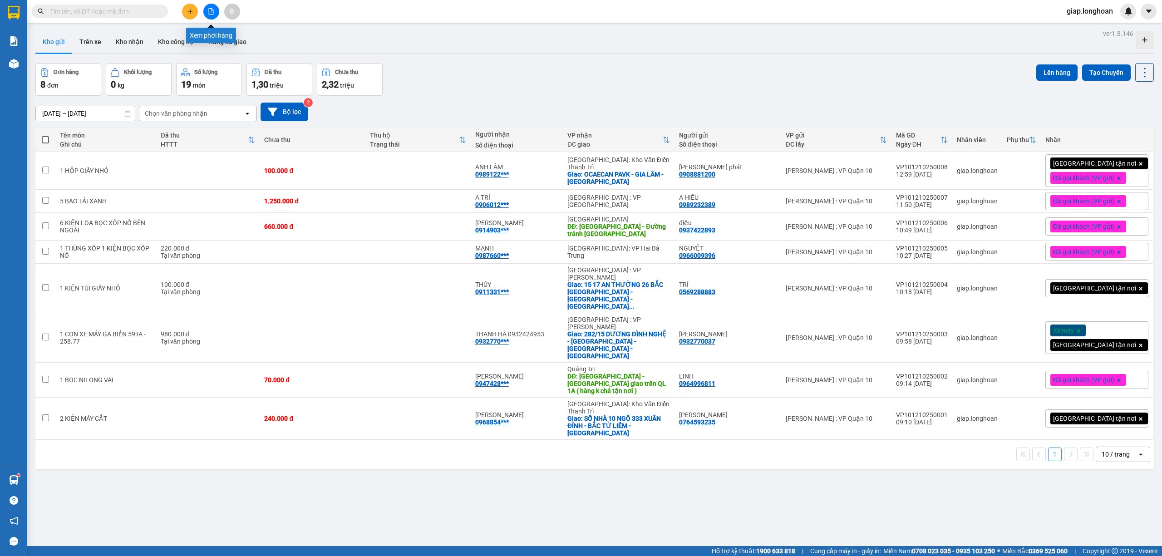
click at [210, 13] on icon "file-add" at bounding box center [211, 11] width 6 height 6
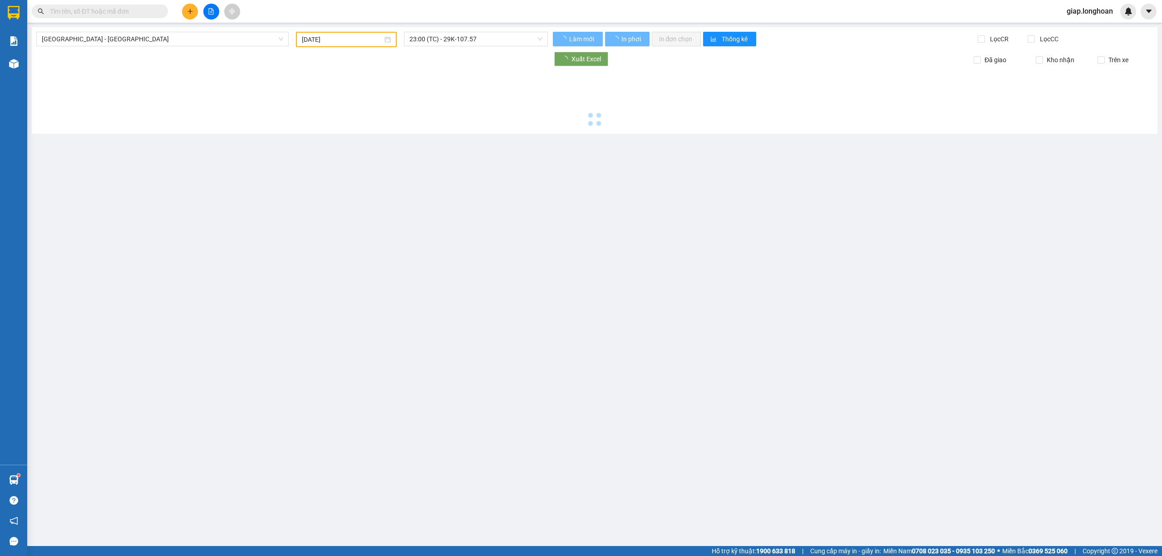
type input "[DATE]"
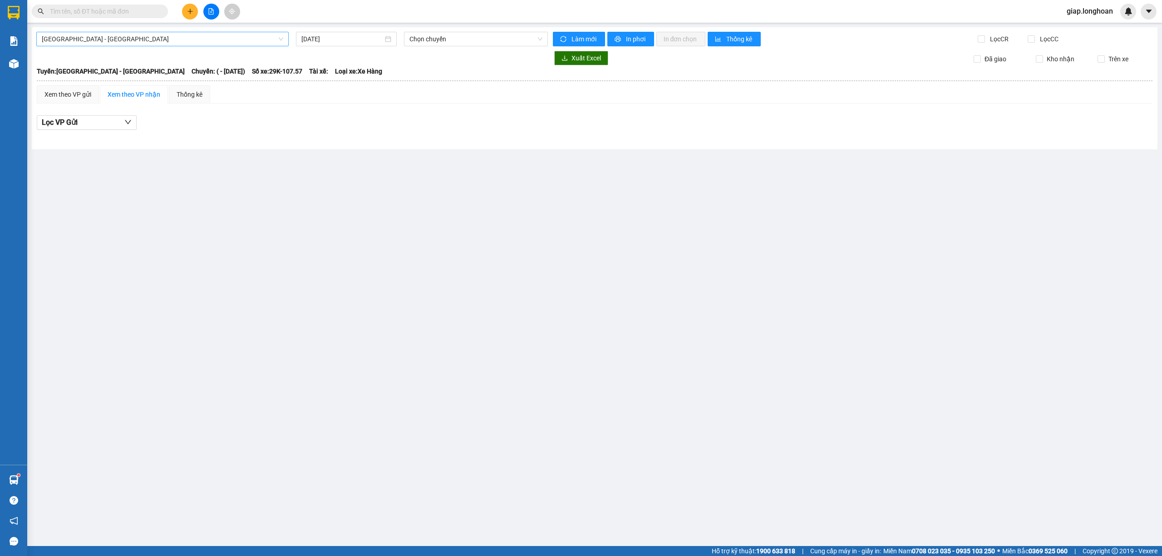
click at [137, 36] on span "[GEOGRAPHIC_DATA] - [GEOGRAPHIC_DATA]" at bounding box center [162, 39] width 241 height 14
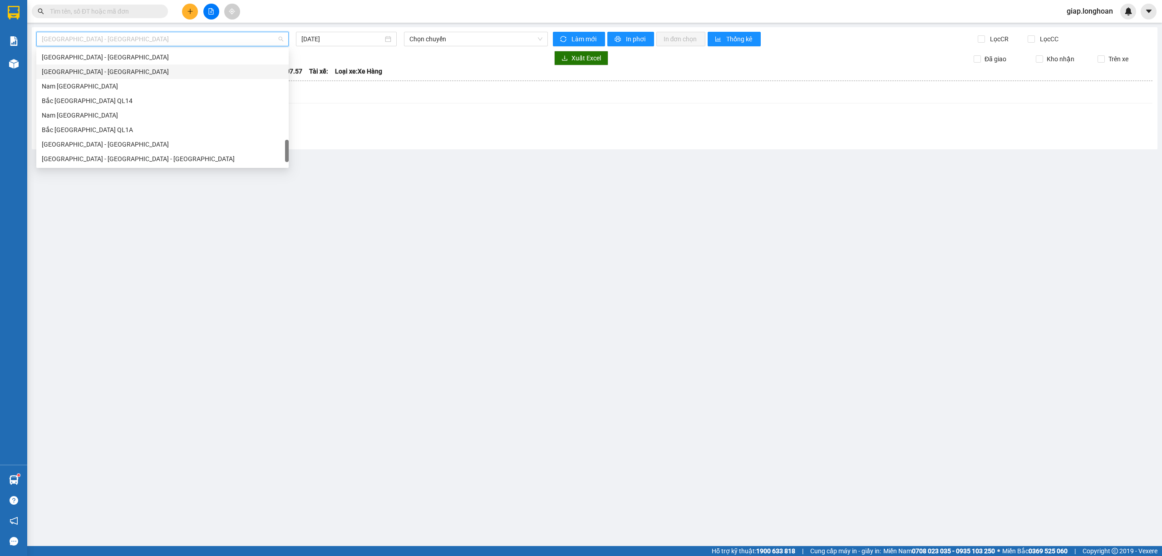
scroll to position [639, 0]
click at [71, 100] on div "Bắc [GEOGRAPHIC_DATA] QL1A" at bounding box center [162, 101] width 241 height 10
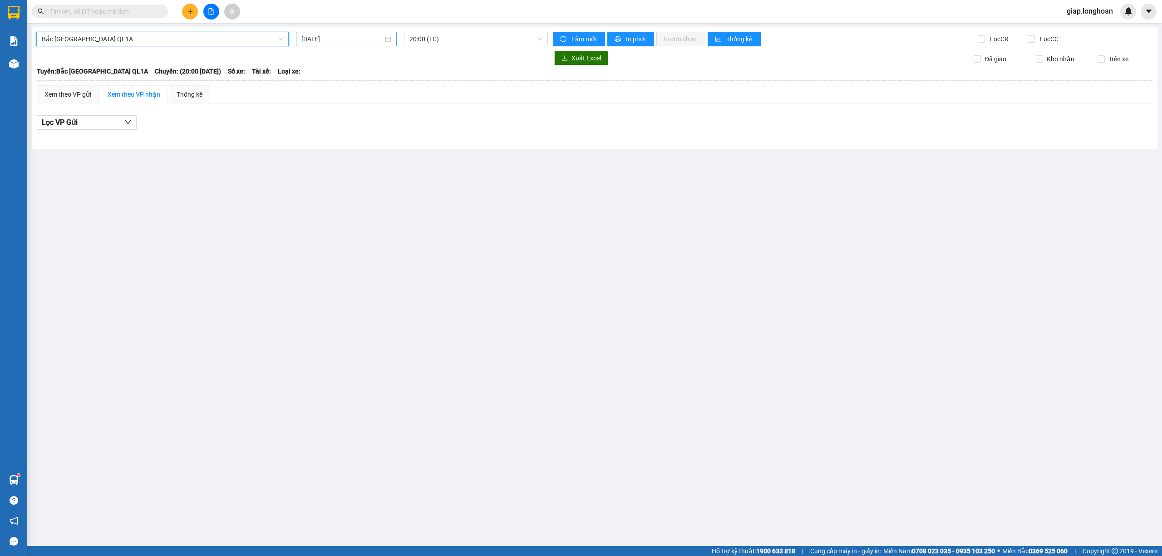
click at [311, 37] on input "[DATE]" at bounding box center [342, 39] width 82 height 10
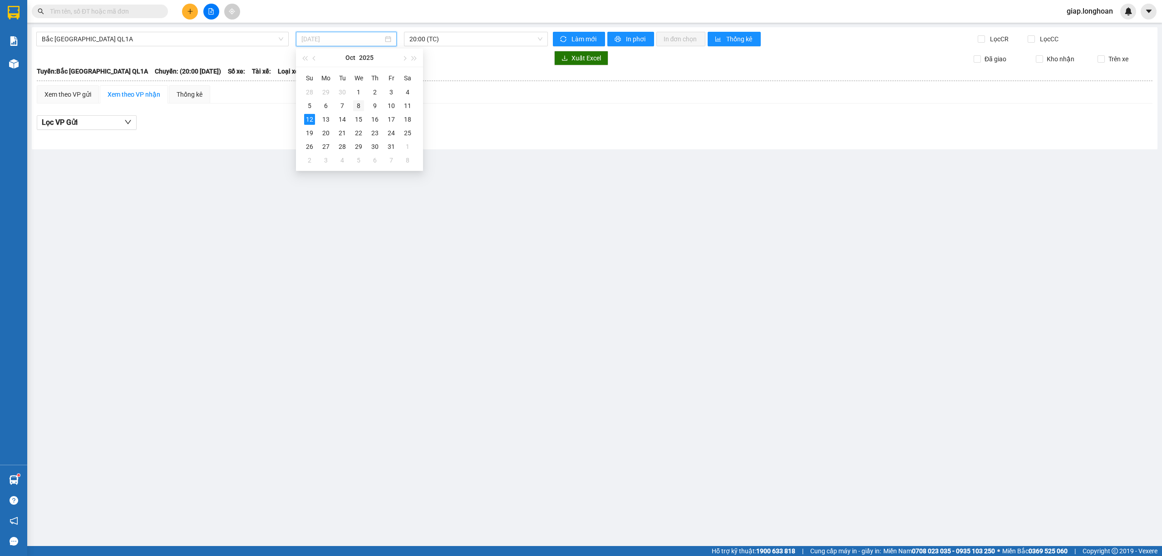
click at [360, 104] on div "8" at bounding box center [358, 105] width 11 height 11
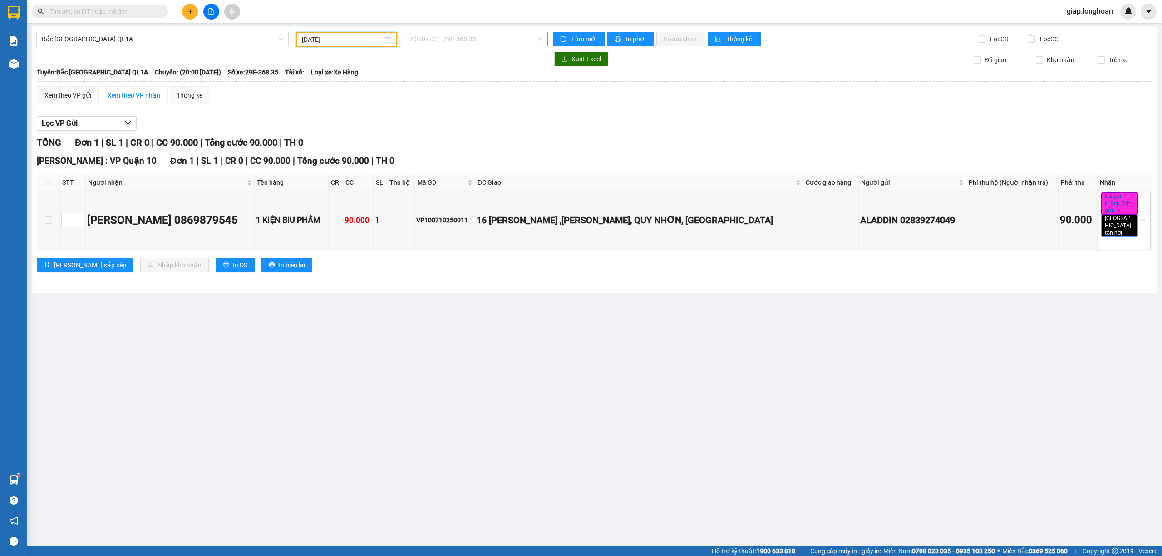
click at [500, 37] on span "20:00 (TC) - 29E-368.35" at bounding box center [475, 39] width 133 height 14
click at [449, 80] on div "23:00 (TC) - 29K-107.57" at bounding box center [445, 86] width 82 height 15
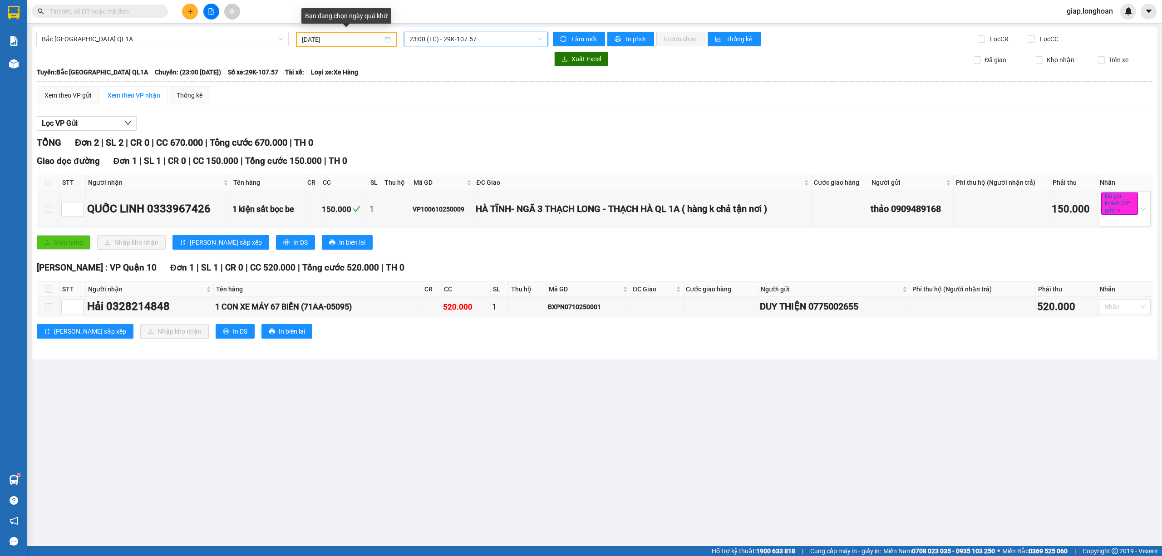
click at [306, 36] on input "[DATE]" at bounding box center [342, 39] width 81 height 10
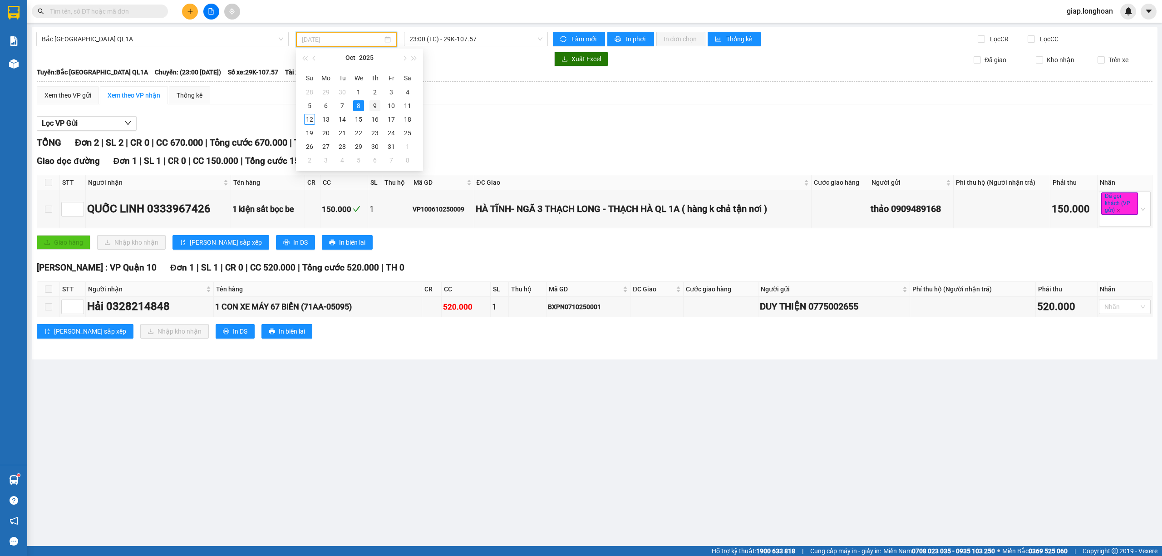
click at [373, 105] on div "9" at bounding box center [374, 105] width 11 height 11
type input "[DATE]"
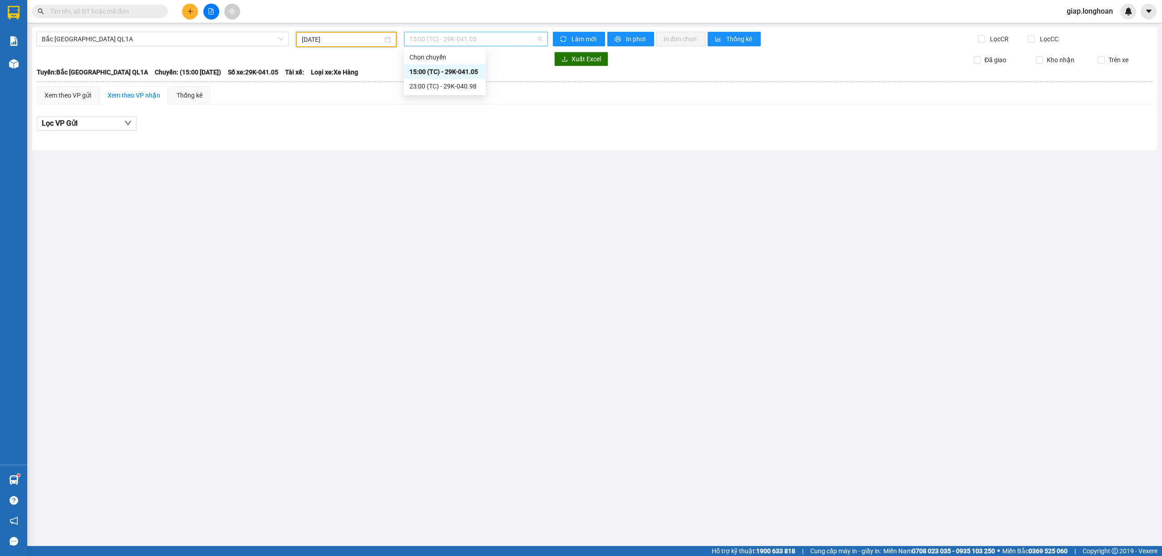
click at [447, 40] on span "15:00 (TC) - 29K-041.05" at bounding box center [475, 39] width 133 height 14
click at [378, 164] on main "Bắc [GEOGRAPHIC_DATA] QL1A [DATE] 15:00 (TC) - 29K-041.05 Làm mới In phơi In đơ…" at bounding box center [581, 273] width 1162 height 546
click at [474, 40] on span "15:00 (TC) - 29K-041.05" at bounding box center [475, 39] width 133 height 14
click at [458, 88] on div "23:00 (TC) - 29K-040.98" at bounding box center [444, 86] width 71 height 10
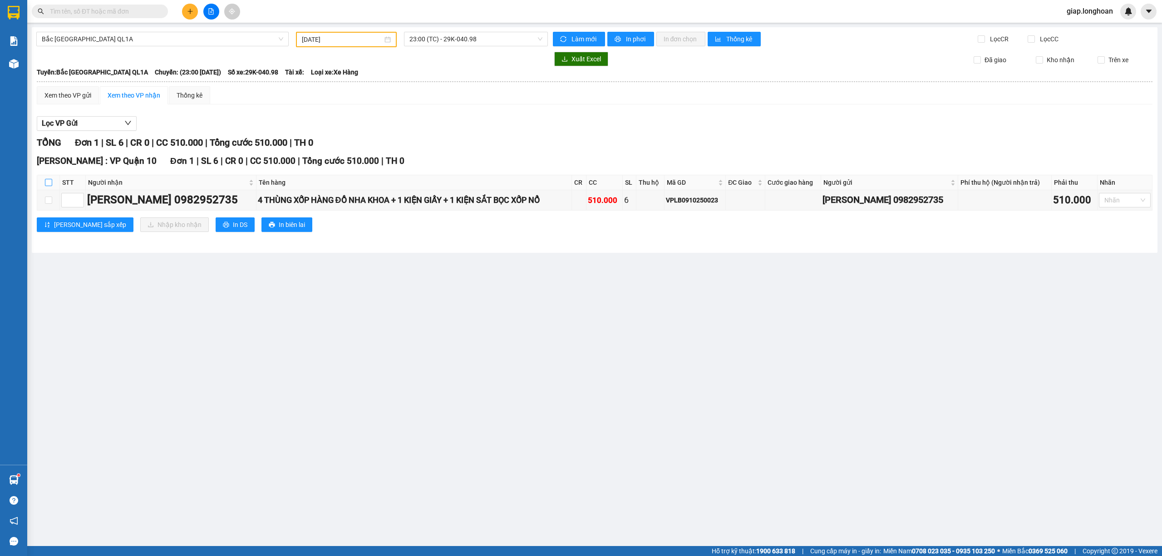
click at [46, 181] on input "checkbox" at bounding box center [48, 182] width 7 height 7
checkbox input "true"
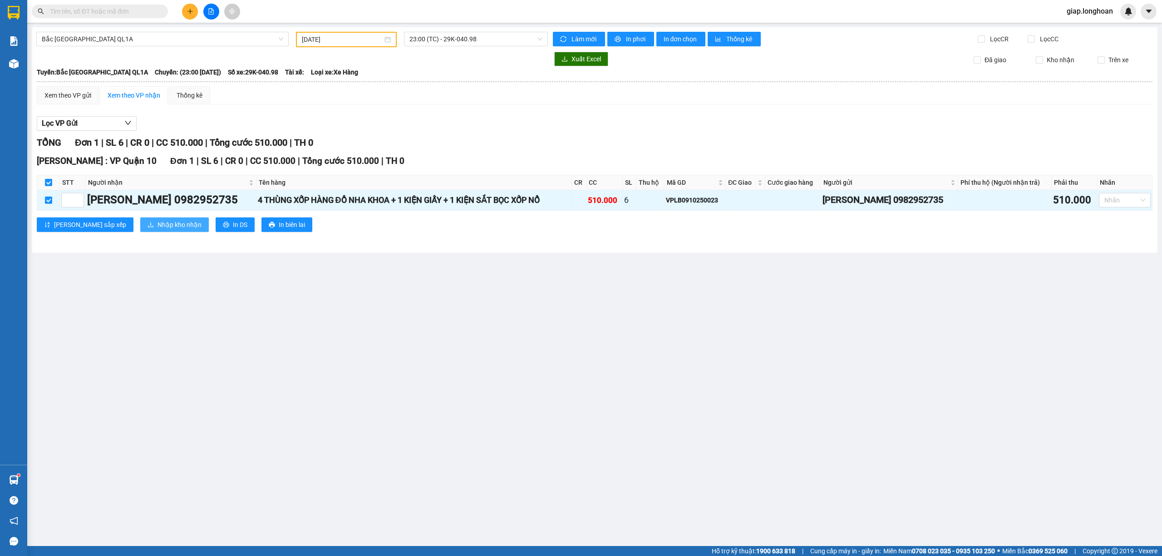
click at [157, 224] on span "Nhập kho nhận" at bounding box center [179, 225] width 44 height 10
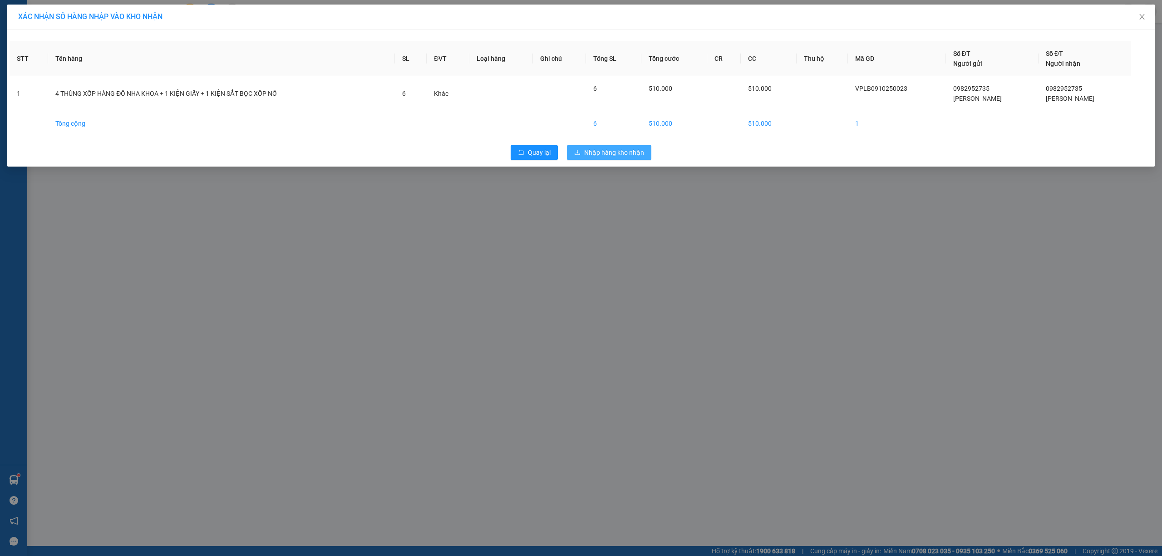
click at [611, 155] on span "Nhập hàng kho nhận" at bounding box center [614, 152] width 60 height 10
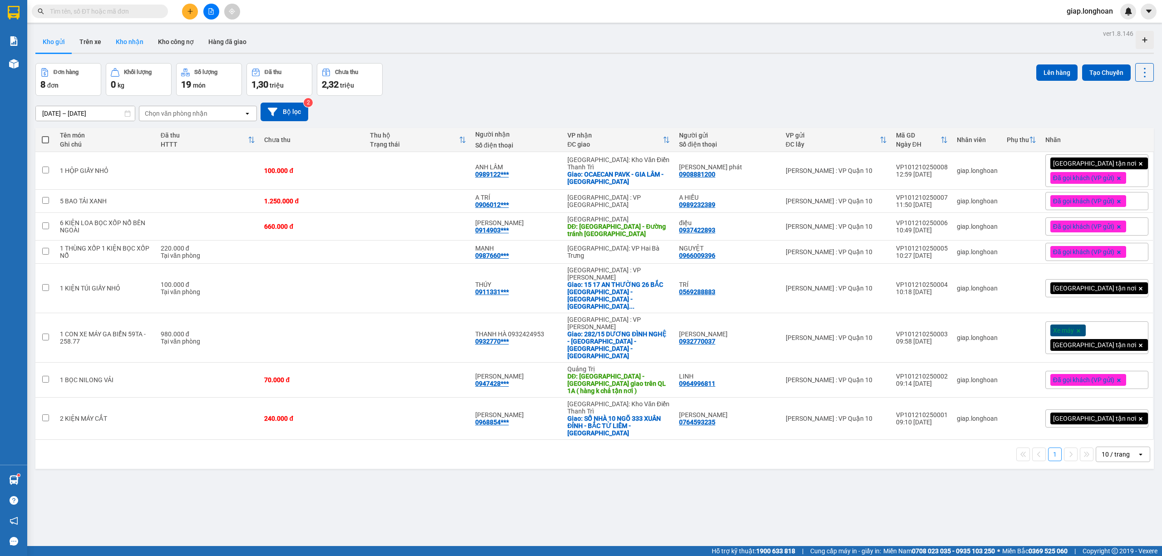
click at [126, 44] on button "Kho nhận" at bounding box center [129, 42] width 42 height 22
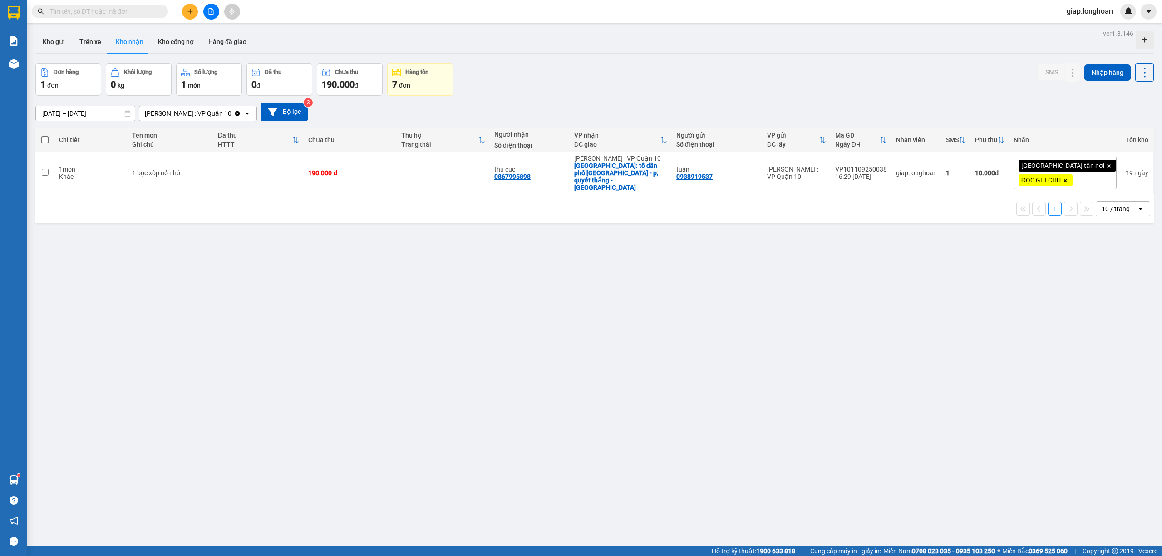
click at [50, 113] on input "[DATE] – [DATE]" at bounding box center [85, 113] width 99 height 15
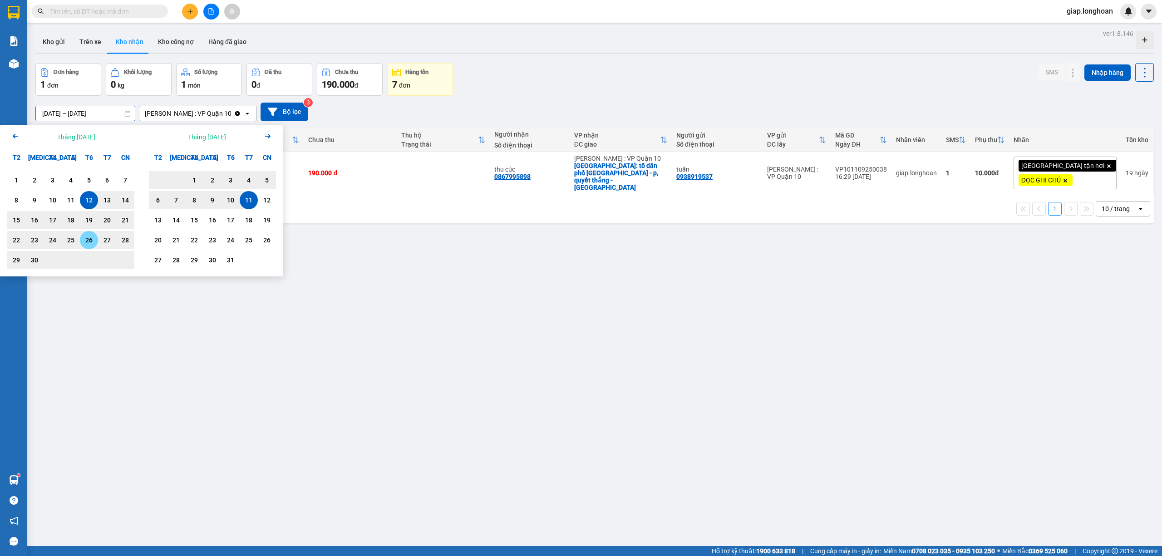
click at [89, 238] on div "26" at bounding box center [89, 240] width 13 height 11
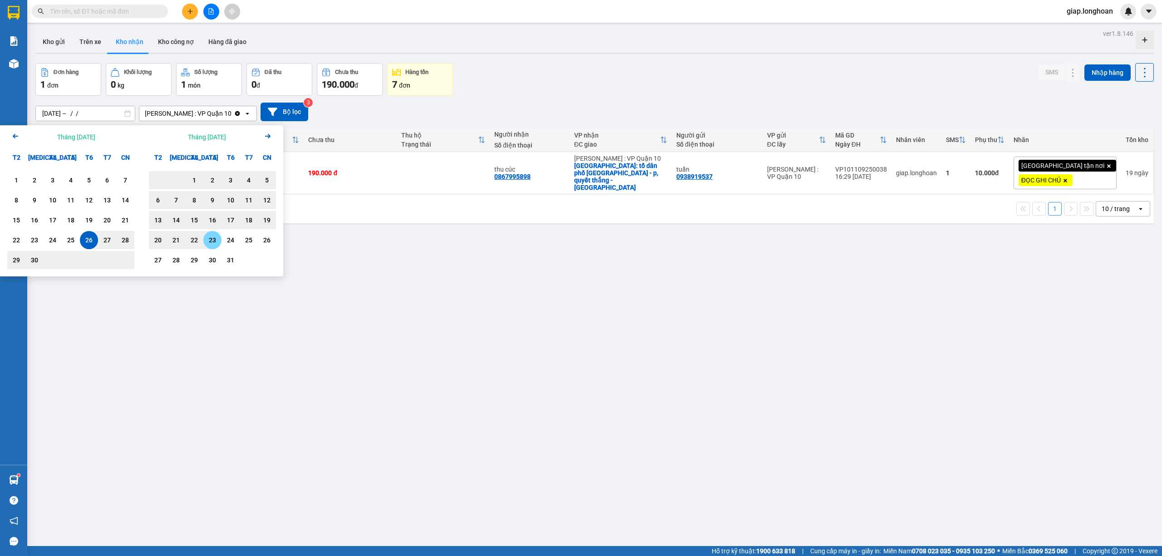
click at [207, 236] on div "23" at bounding box center [212, 240] width 13 height 11
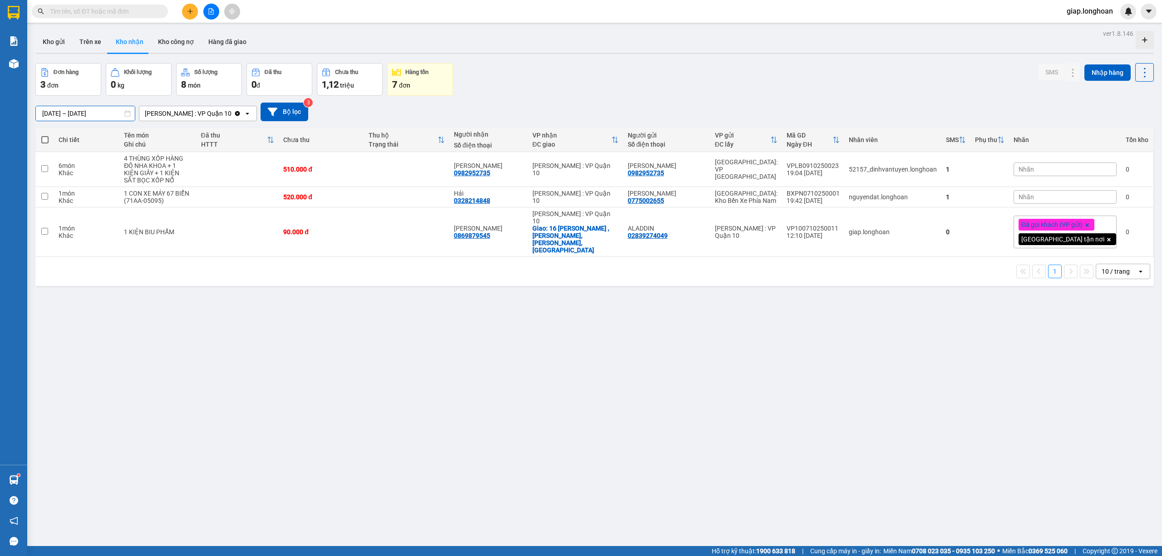
click at [95, 111] on input "[DATE] – [DATE]" at bounding box center [85, 113] width 99 height 15
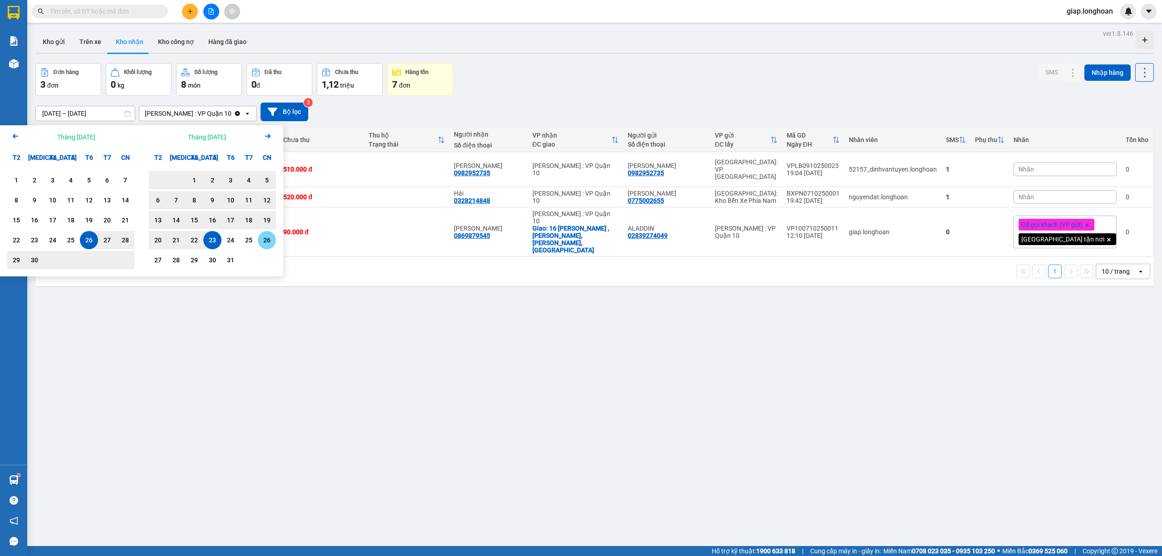
click at [264, 240] on div "26" at bounding box center [266, 240] width 13 height 11
type input "[DATE] – / /"
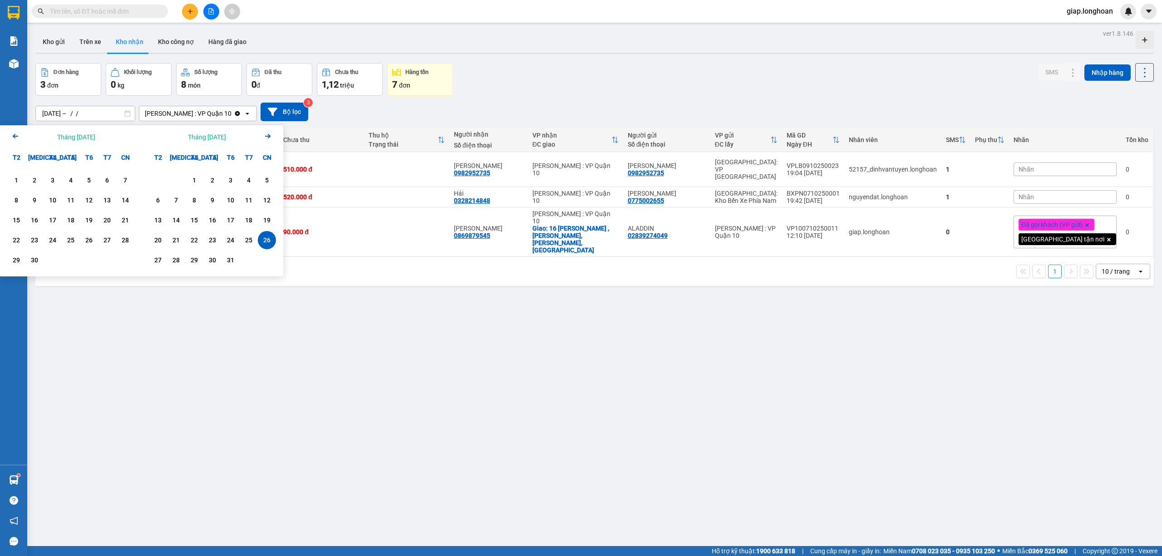
click at [223, 305] on div "ver 1.8.146 Kho gửi Trên xe Kho nhận Kho công nợ Hàng đã giao Đơn hàng 3 đơn Kh…" at bounding box center [594, 305] width 1125 height 556
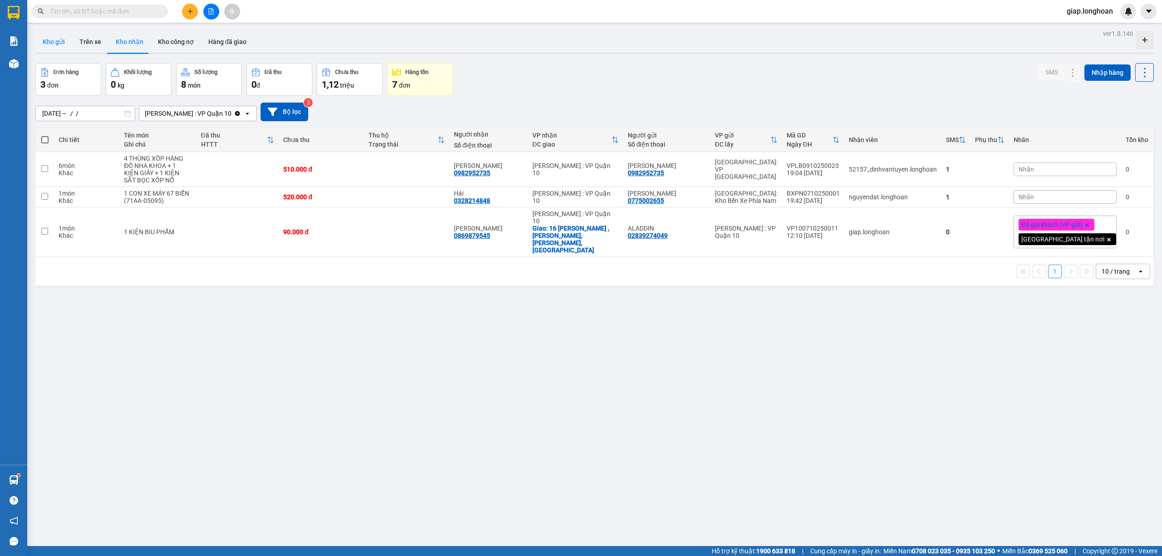
click at [52, 40] on button "Kho gửi" at bounding box center [53, 42] width 37 height 22
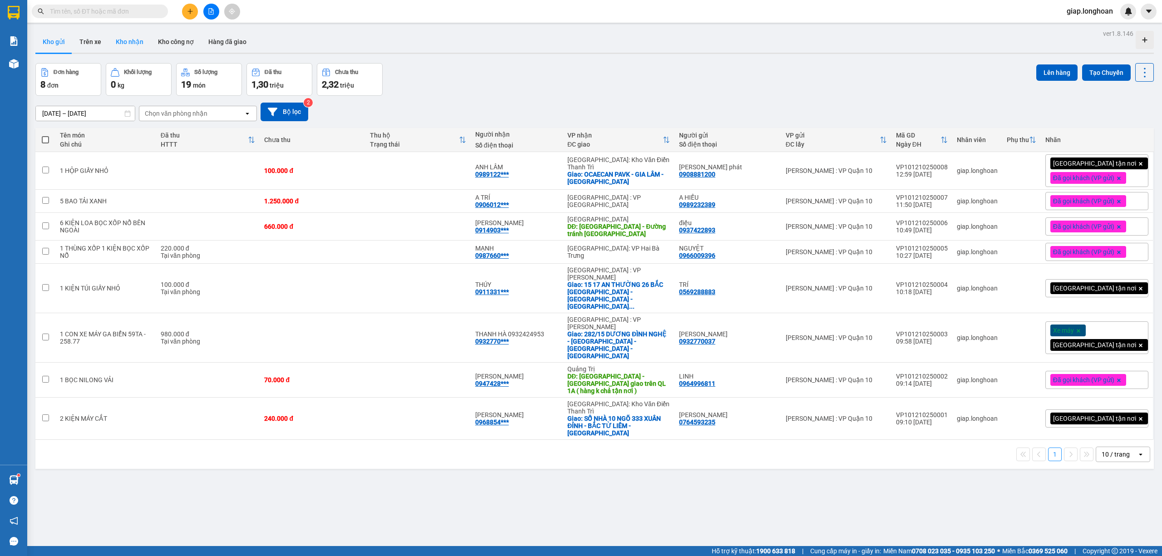
click at [134, 42] on button "Kho nhận" at bounding box center [129, 42] width 42 height 22
